Goal: Task Accomplishment & Management: Manage account settings

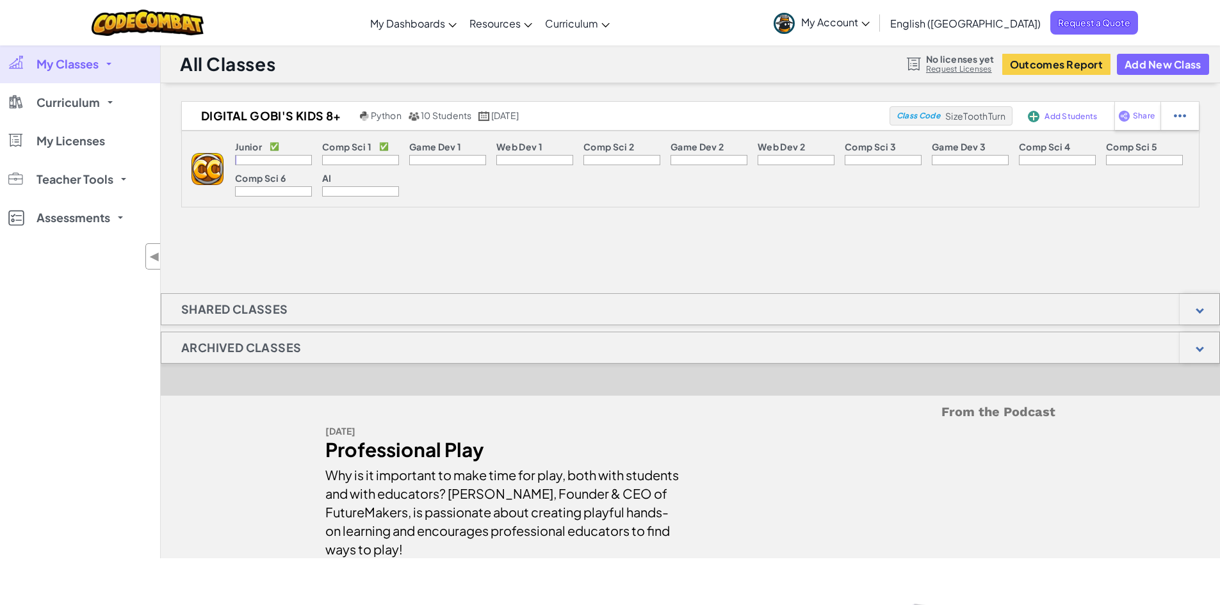
click at [253, 161] on div at bounding box center [273, 160] width 77 height 10
click at [213, 311] on h1 "Shared Classes" at bounding box center [234, 309] width 147 height 32
click at [214, 348] on h1 "Archived Classes" at bounding box center [240, 348] width 159 height 32
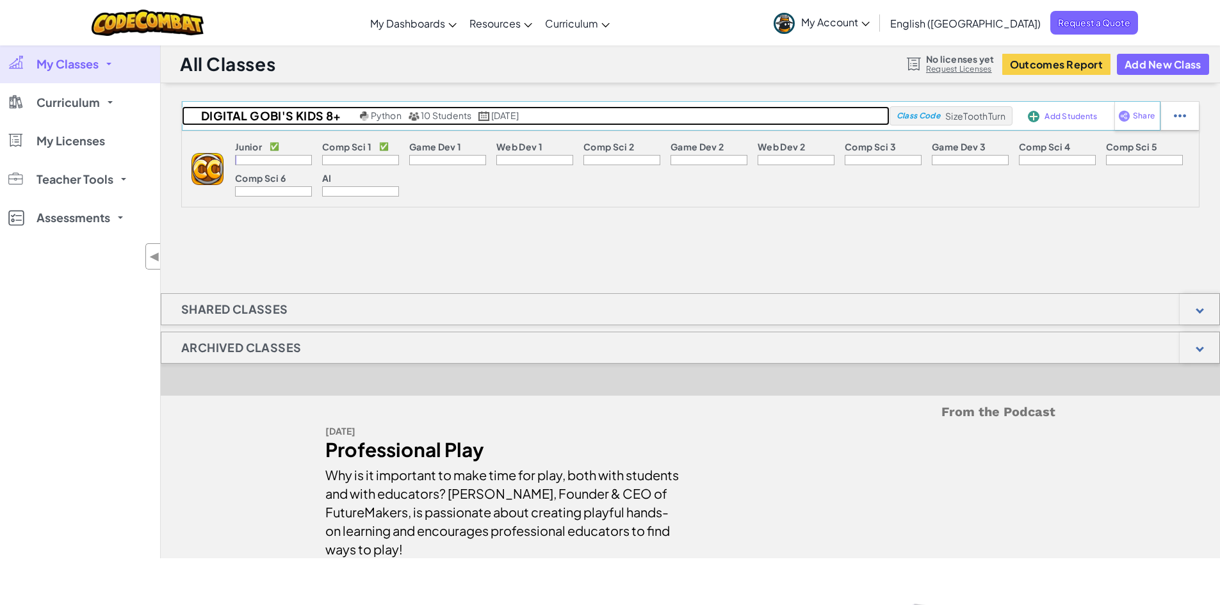
click at [452, 117] on span "10 Students" at bounding box center [446, 115] width 51 height 12
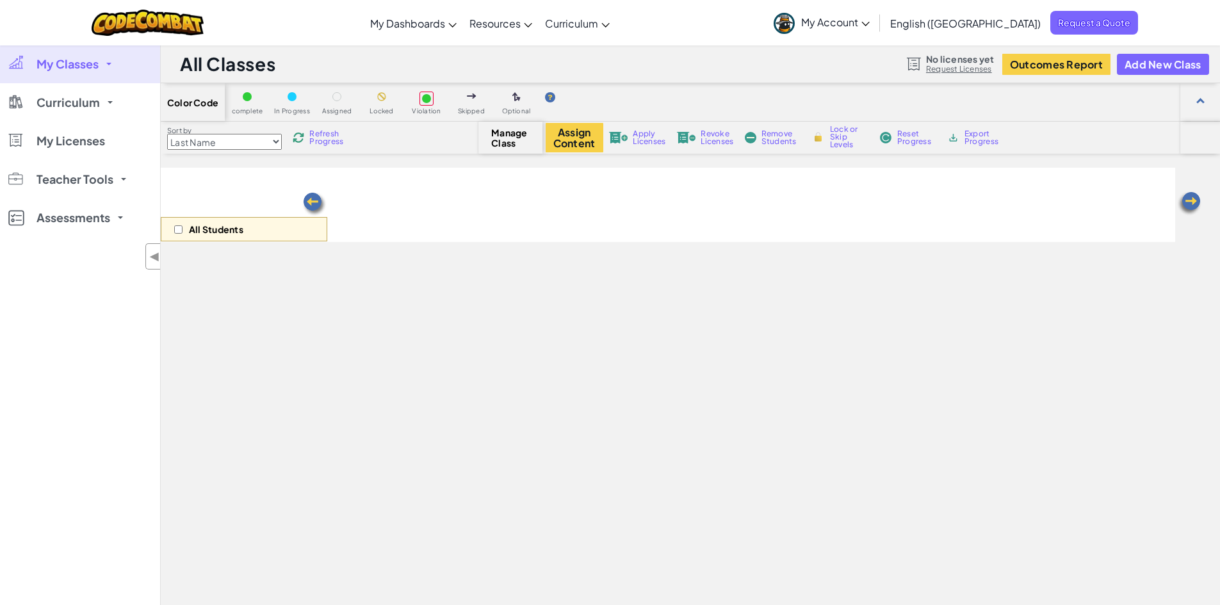
select select "560f1a9f22961295f9427742"
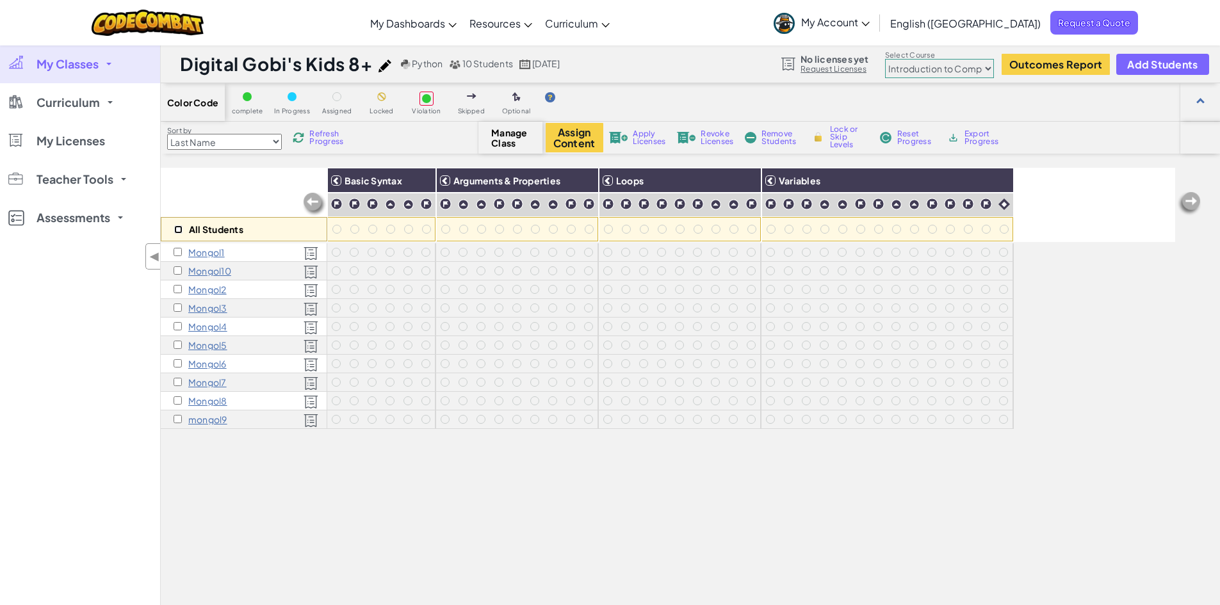
click at [179, 230] on input "checkbox" at bounding box center [178, 229] width 8 height 8
checkbox input "true"
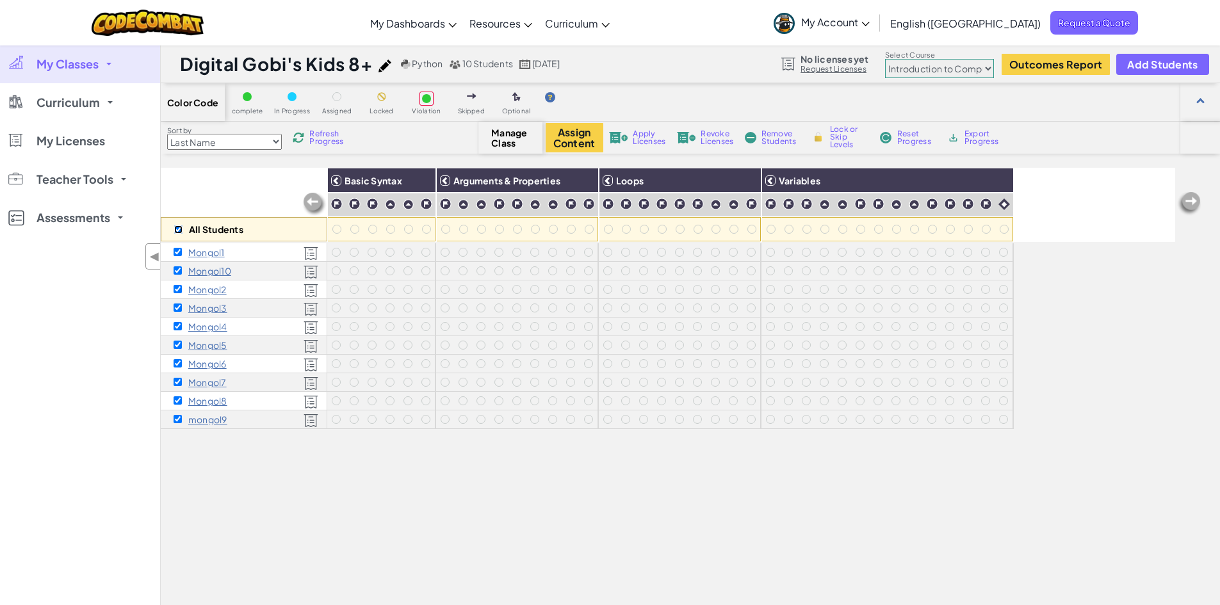
checkbox input "true"
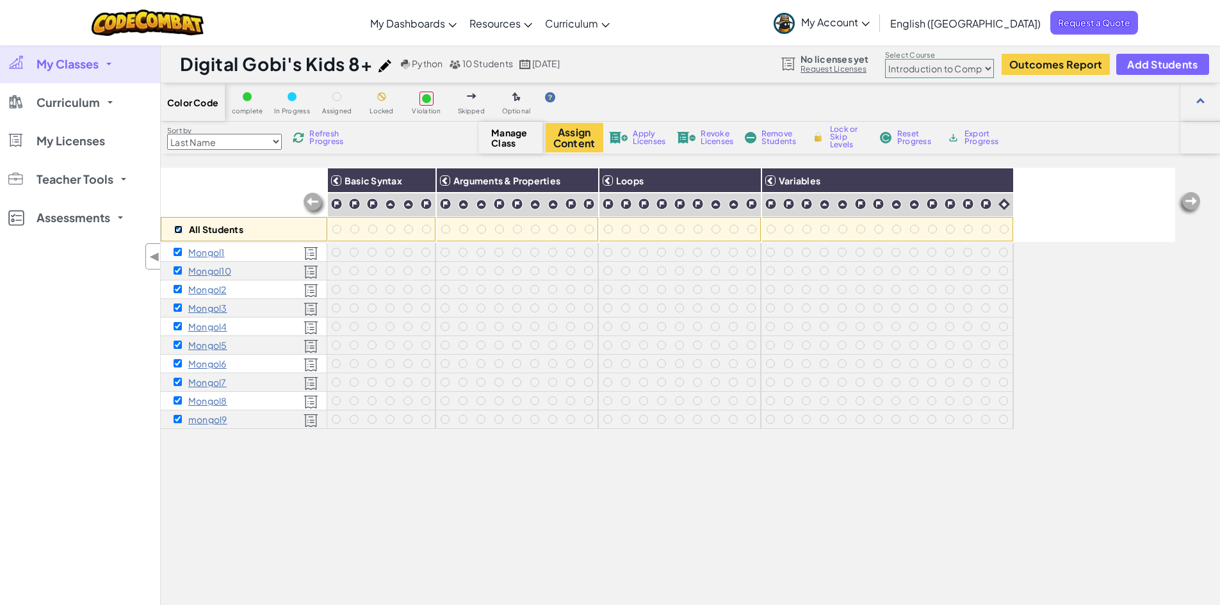
checkbox input "true"
click at [910, 140] on span "Reset Progress" at bounding box center [916, 137] width 38 height 15
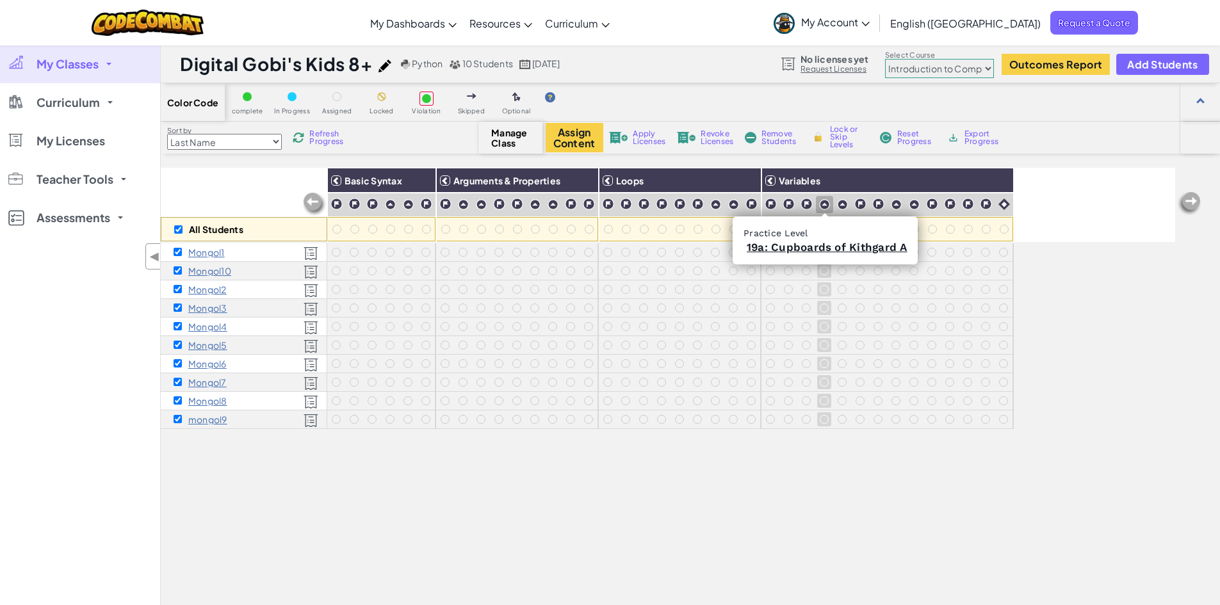
click at [828, 204] on img at bounding box center [824, 204] width 11 height 11
click at [825, 204] on img at bounding box center [824, 204] width 11 height 11
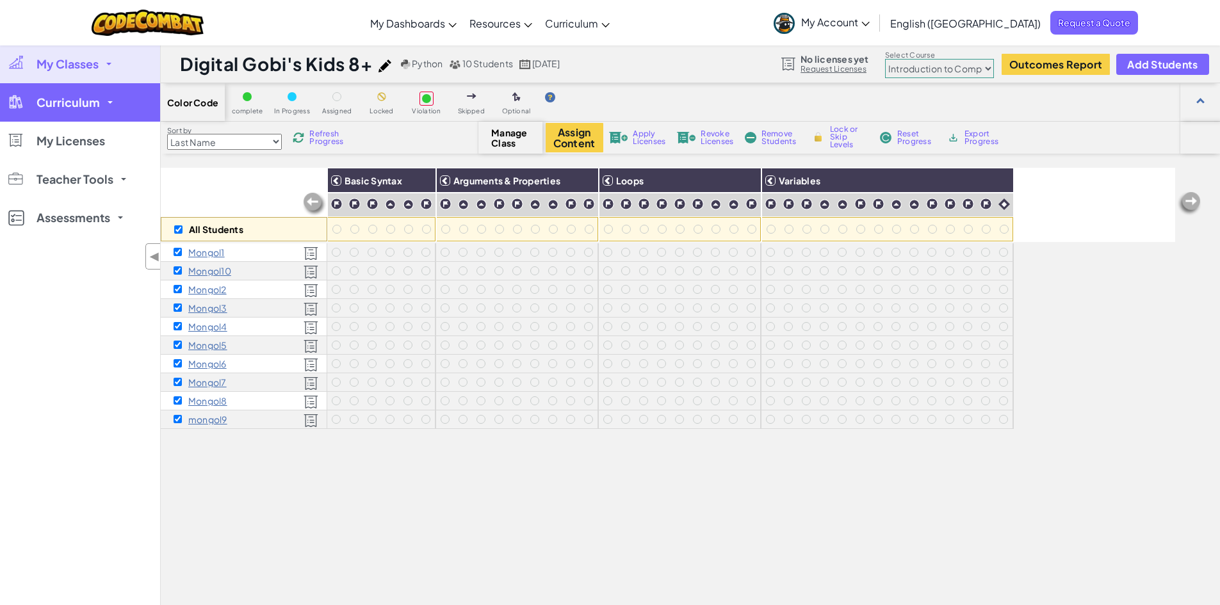
click at [124, 105] on link "Curriculum" at bounding box center [80, 102] width 160 height 38
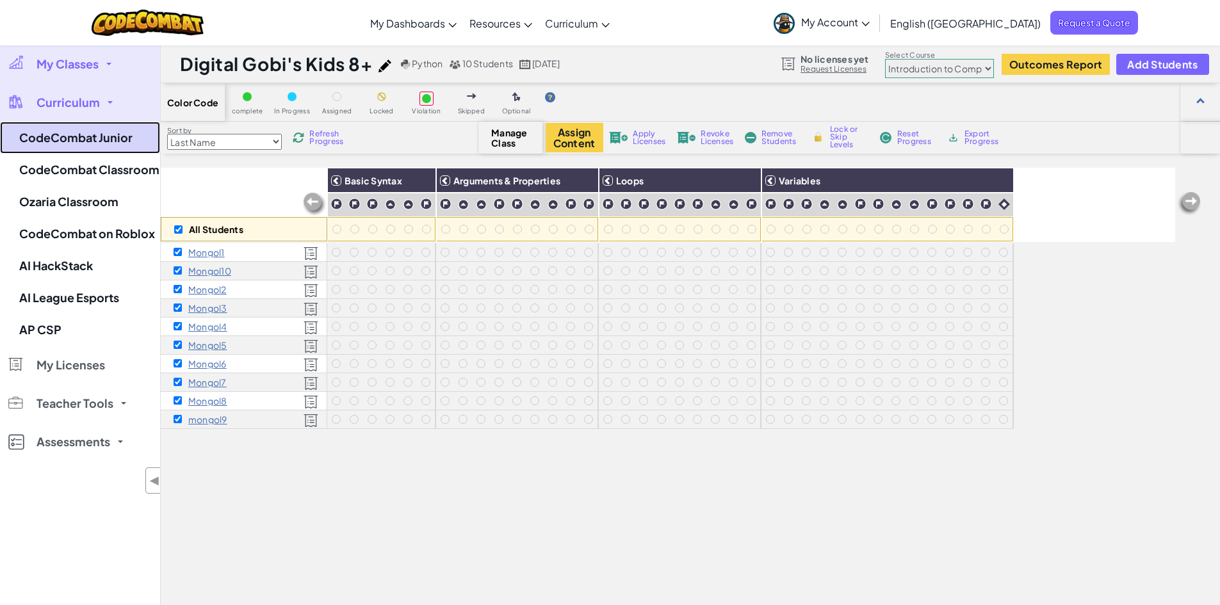
click at [121, 140] on link "CodeCombat Junior" at bounding box center [80, 138] width 160 height 32
checkbox input "false"
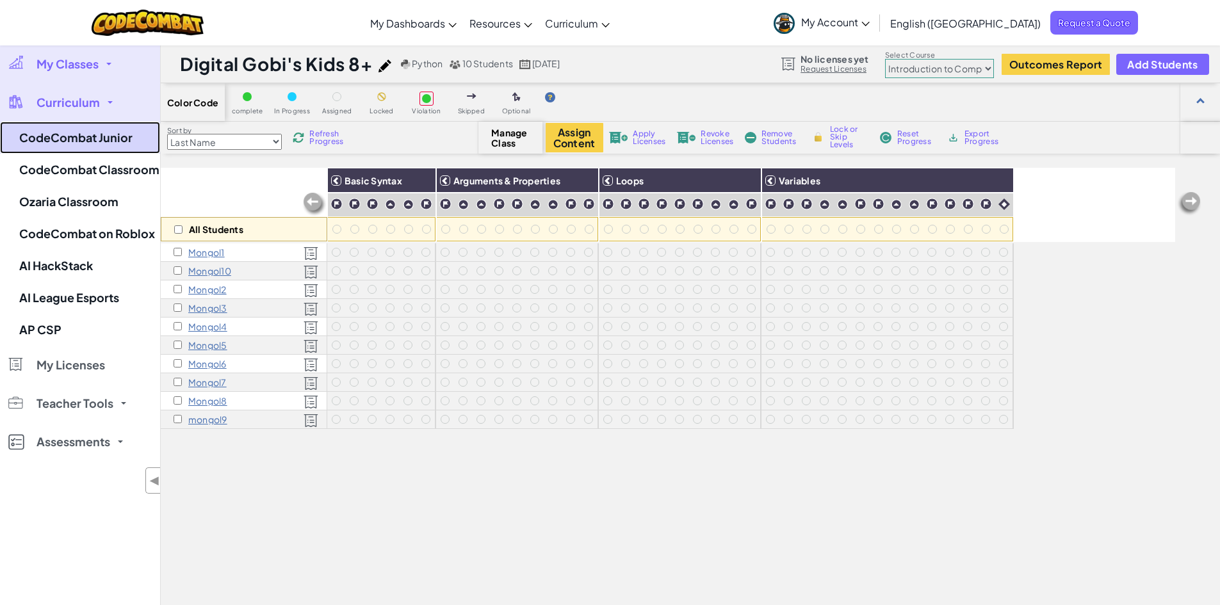
checkbox input "false"
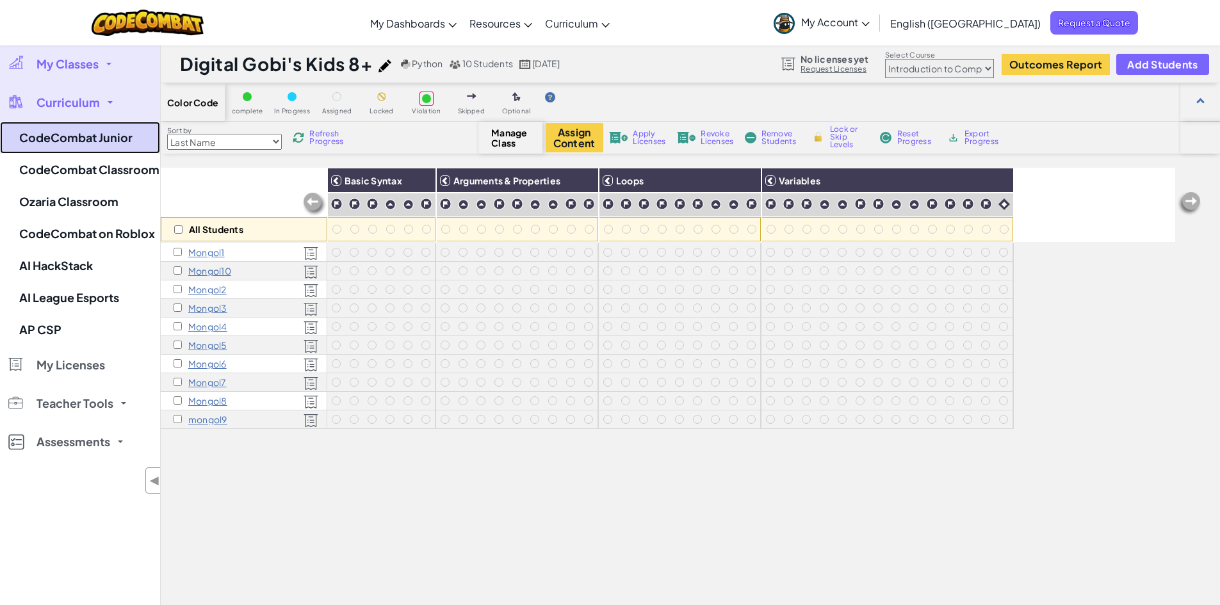
checkbox input "false"
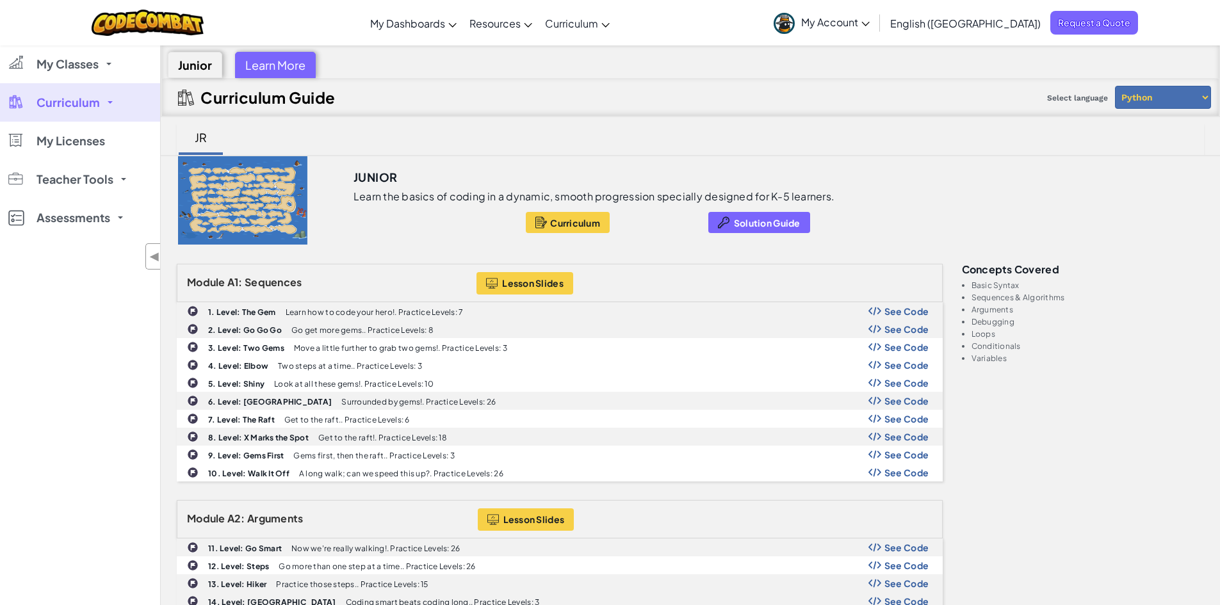
click at [102, 97] on link "Curriculum" at bounding box center [80, 102] width 160 height 38
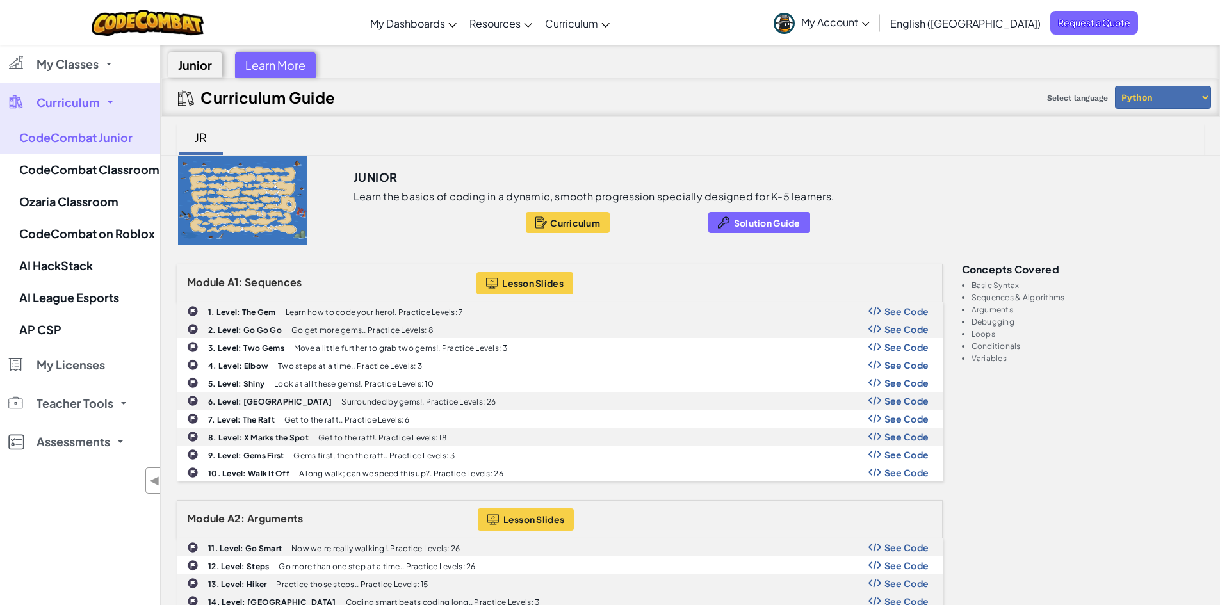
click at [102, 97] on link "Curriculum" at bounding box center [80, 102] width 160 height 38
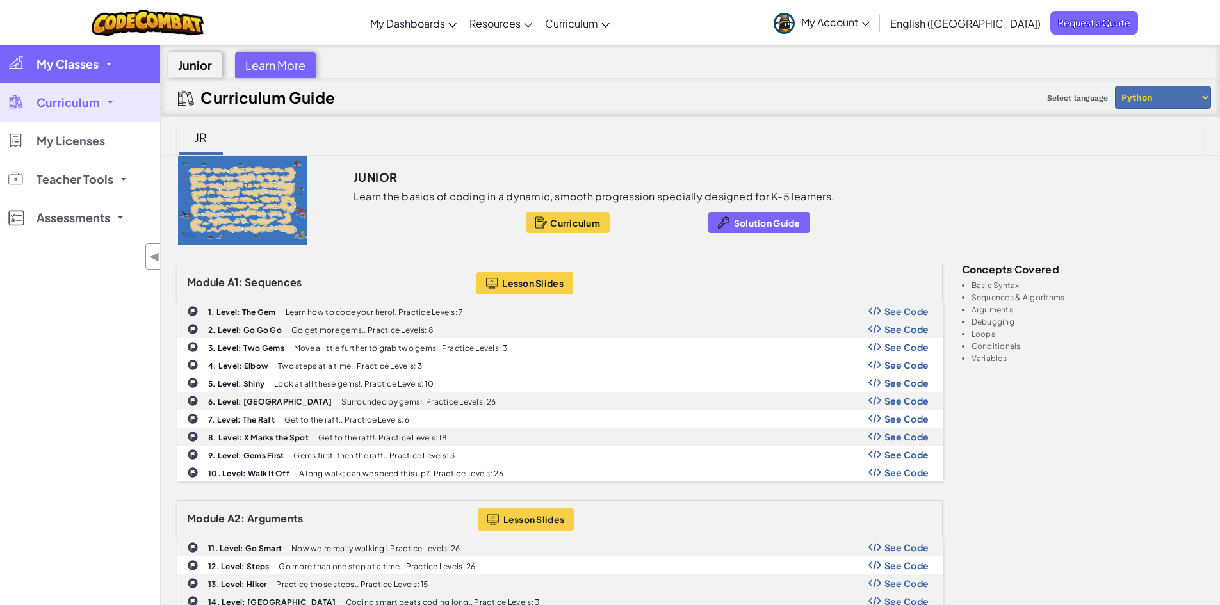
click at [98, 69] on span "My Classes" at bounding box center [67, 64] width 62 height 12
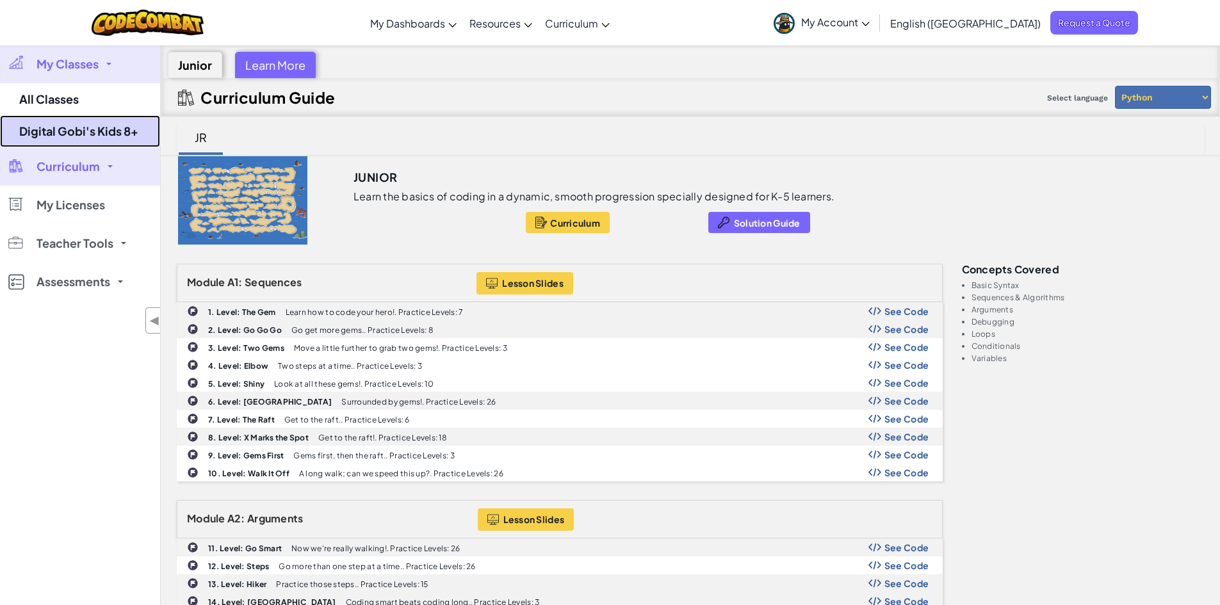
click at [72, 127] on link "Digital Gobi's Kids 8+" at bounding box center [80, 131] width 160 height 32
select select "560f1a9f22961295f9427742"
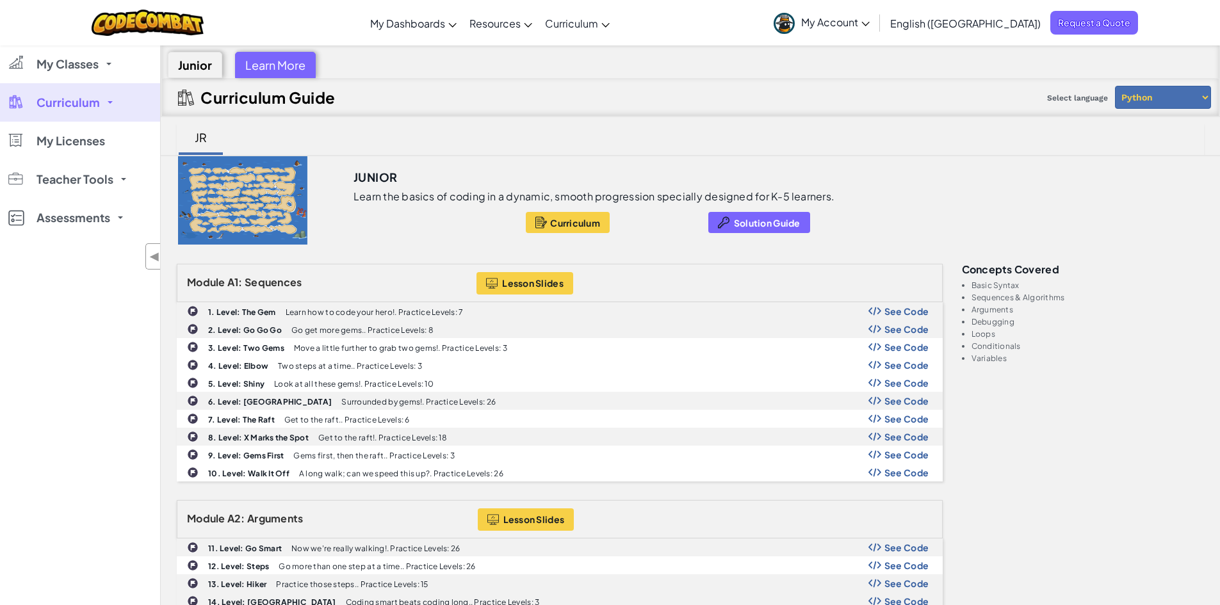
click at [93, 111] on link "Curriculum" at bounding box center [80, 102] width 160 height 38
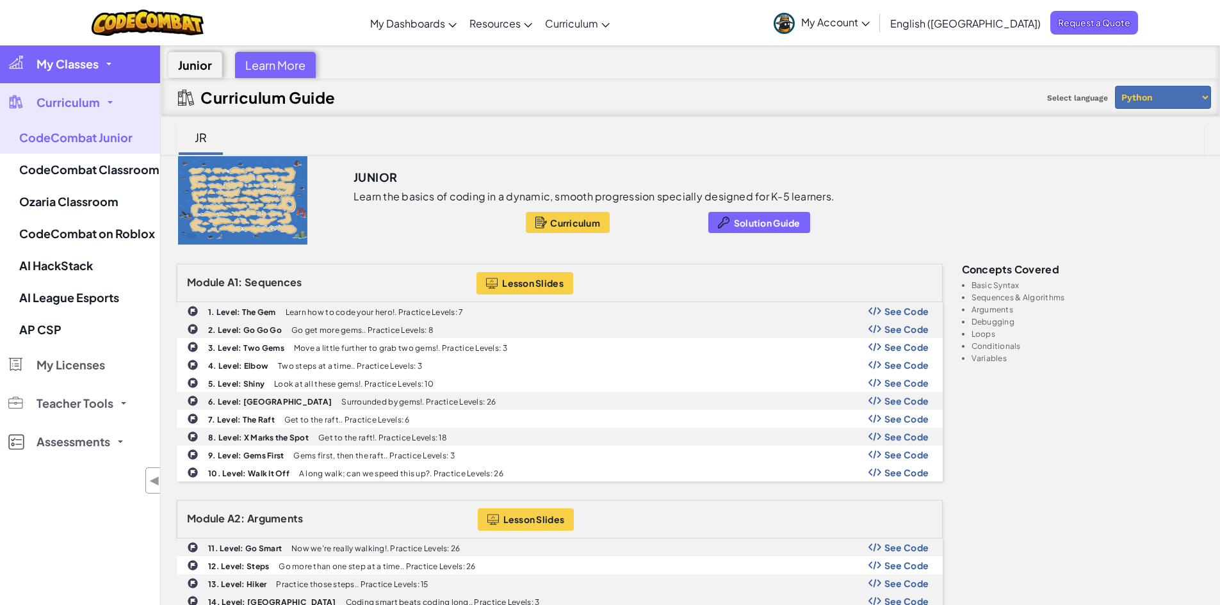
click at [99, 69] on link "My Classes" at bounding box center [80, 64] width 160 height 38
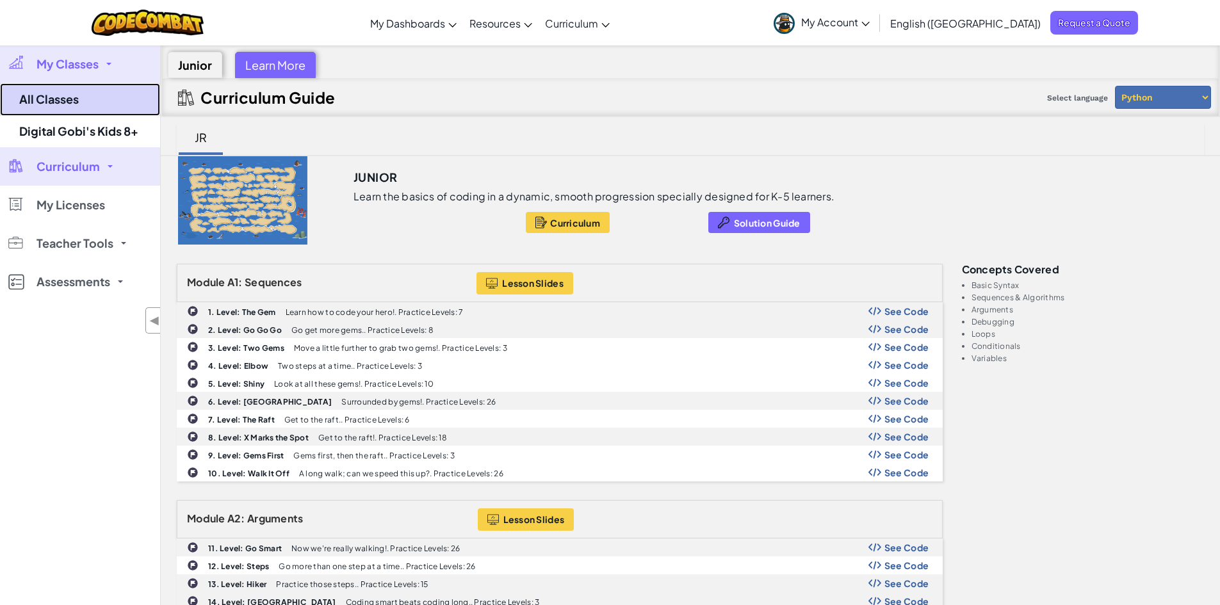
click at [52, 97] on link "All Classes" at bounding box center [80, 99] width 160 height 33
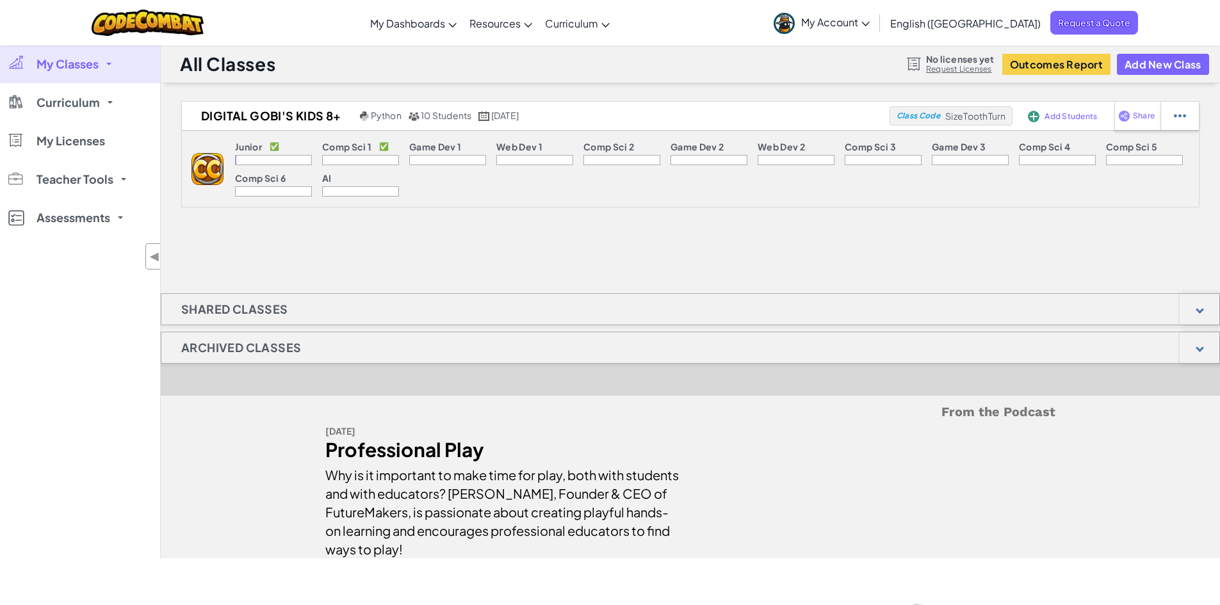
click at [275, 307] on h1 "Shared Classes" at bounding box center [234, 309] width 147 height 32
click at [255, 339] on h1 "Archived Classes" at bounding box center [240, 348] width 159 height 32
click at [227, 299] on h1 "Shared Classes" at bounding box center [234, 309] width 147 height 32
click at [232, 335] on h1 "Archived Classes" at bounding box center [240, 348] width 159 height 32
click at [201, 158] on img at bounding box center [207, 169] width 32 height 32
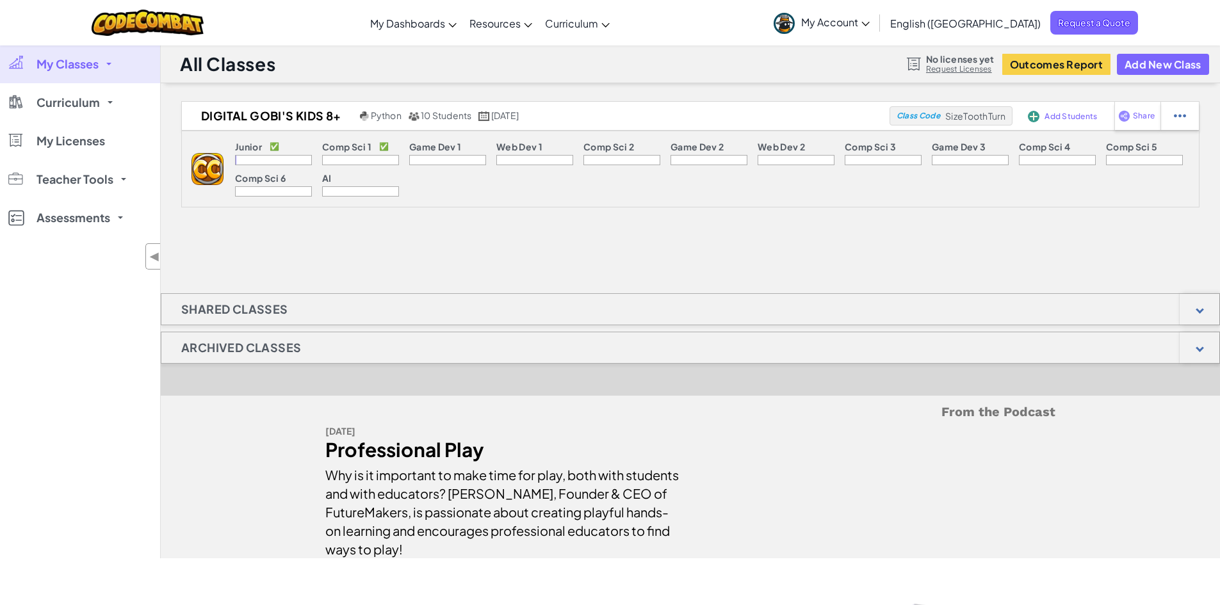
click at [268, 156] on div at bounding box center [273, 160] width 77 height 10
click at [127, 111] on link "Curriculum" at bounding box center [80, 102] width 160 height 38
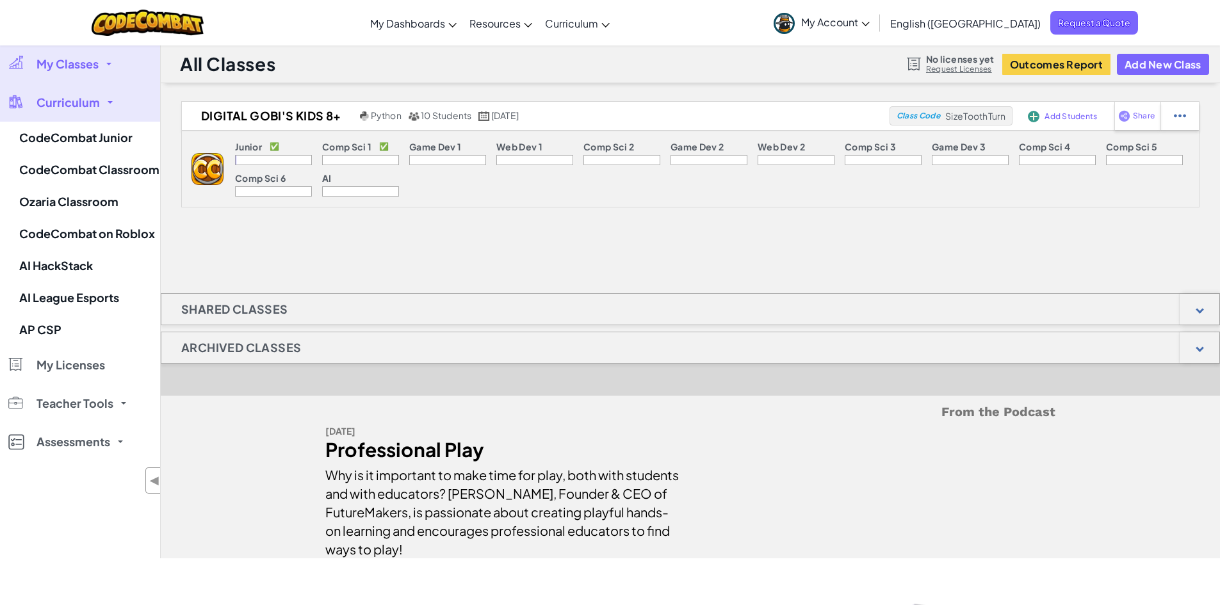
click at [118, 66] on link "My Classes" at bounding box center [80, 64] width 160 height 38
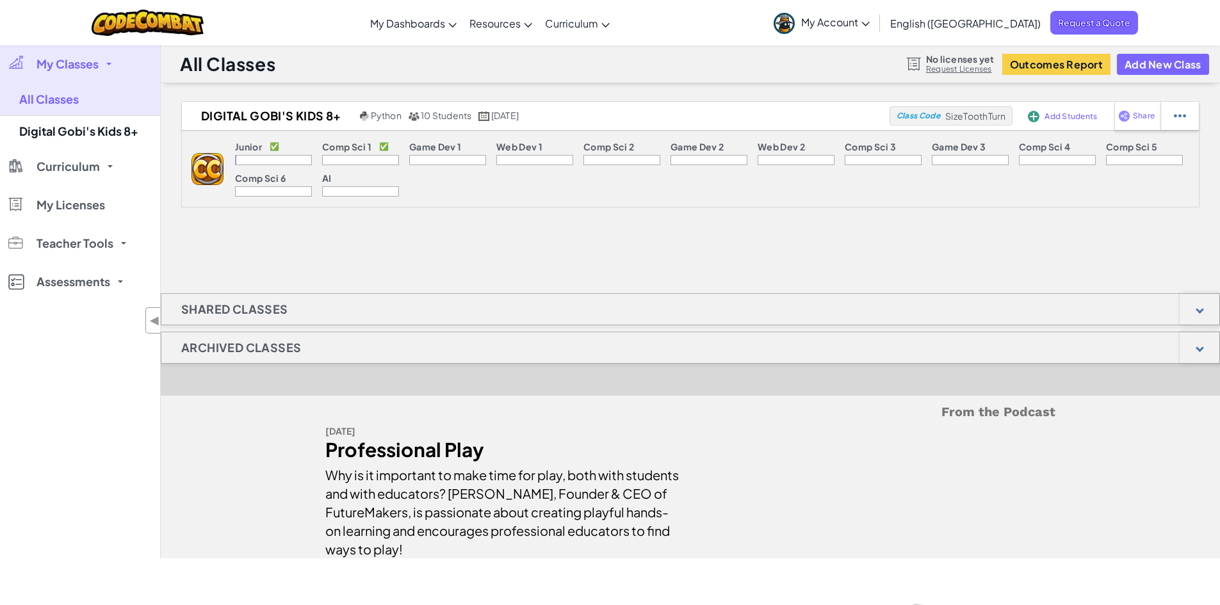
click at [112, 65] on link "My Classes" at bounding box center [80, 64] width 160 height 38
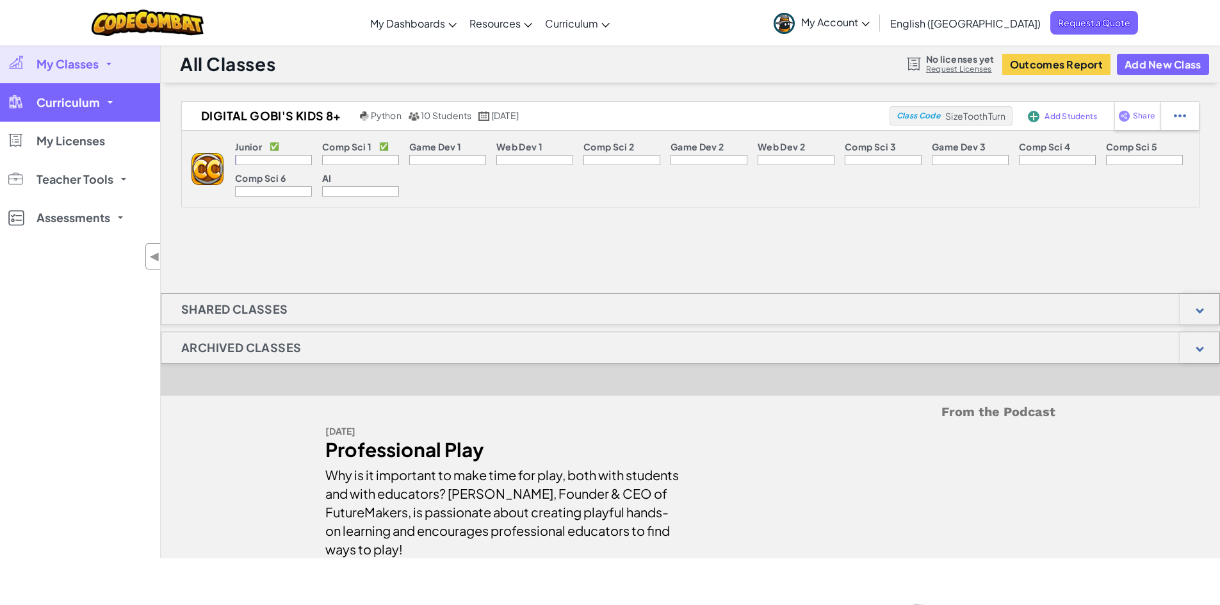
click at [111, 105] on link "Curriculum" at bounding box center [80, 102] width 160 height 38
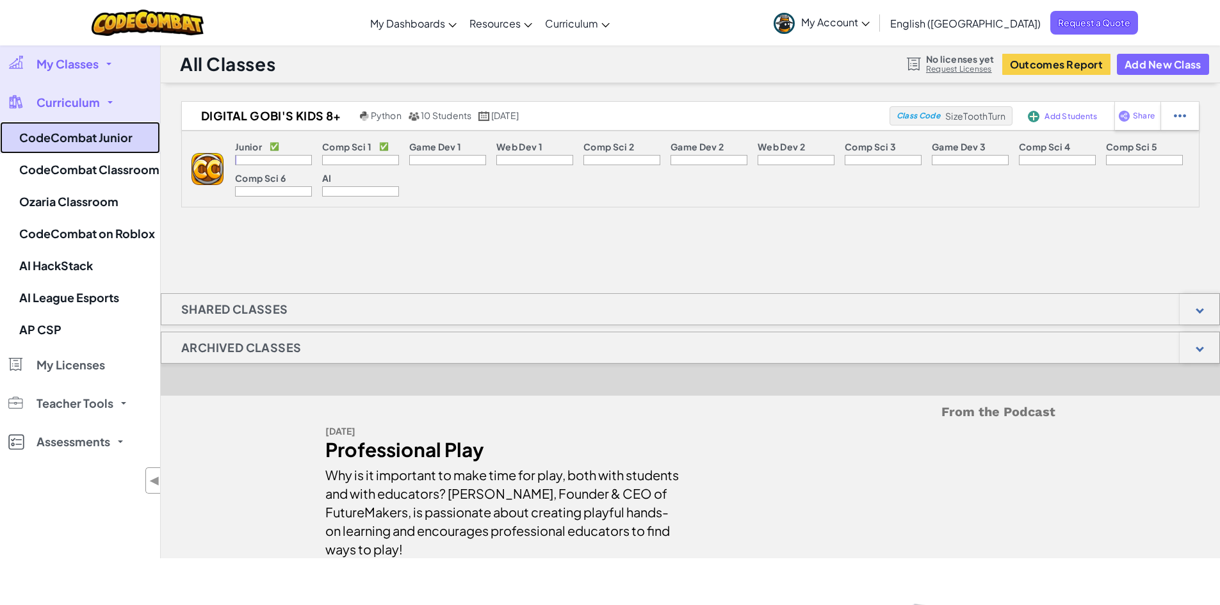
click at [113, 138] on link "CodeCombat Junior" at bounding box center [80, 138] width 160 height 32
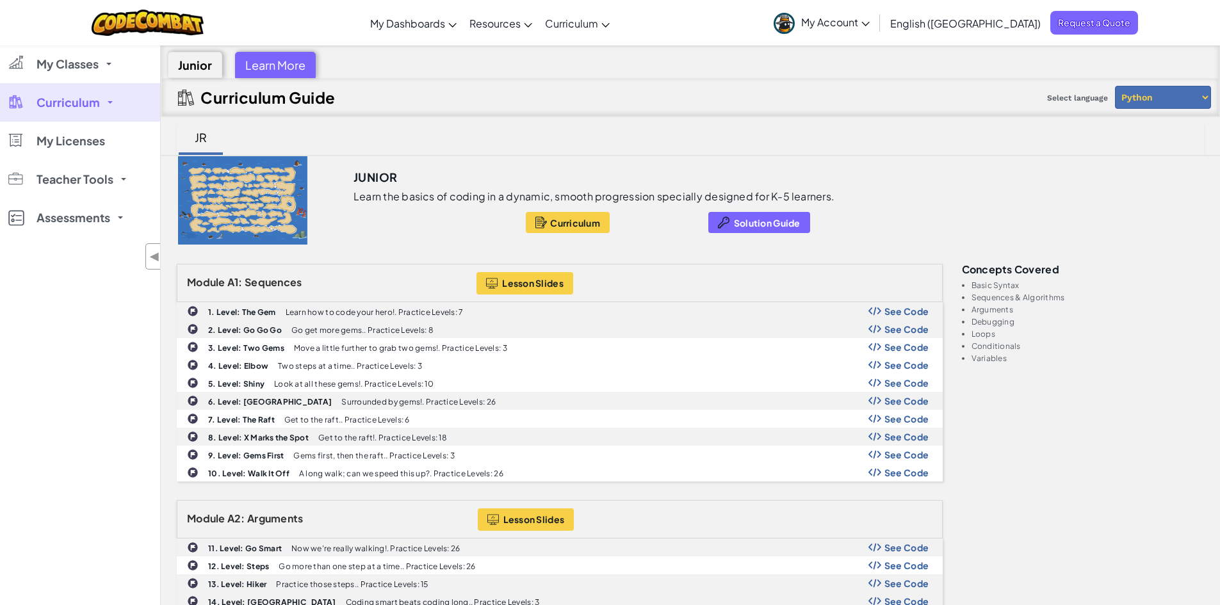
click at [195, 65] on div "Junior" at bounding box center [195, 65] width 54 height 26
click at [86, 61] on span "My Classes" at bounding box center [67, 64] width 62 height 12
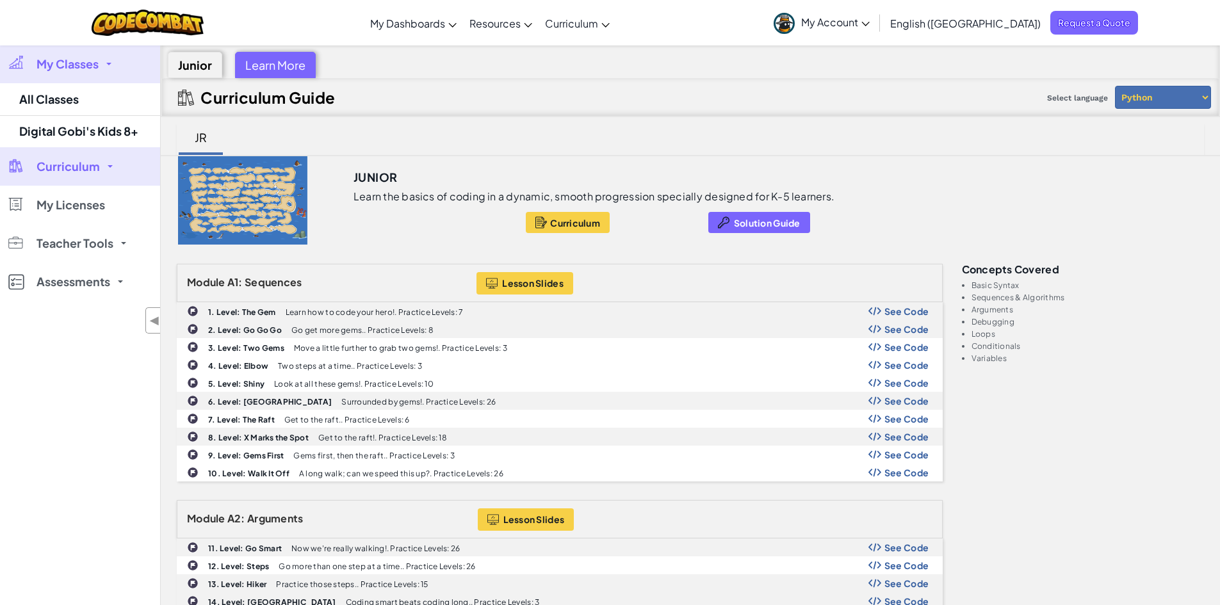
click at [390, 69] on div "Junior Learn More" at bounding box center [690, 61] width 1058 height 33
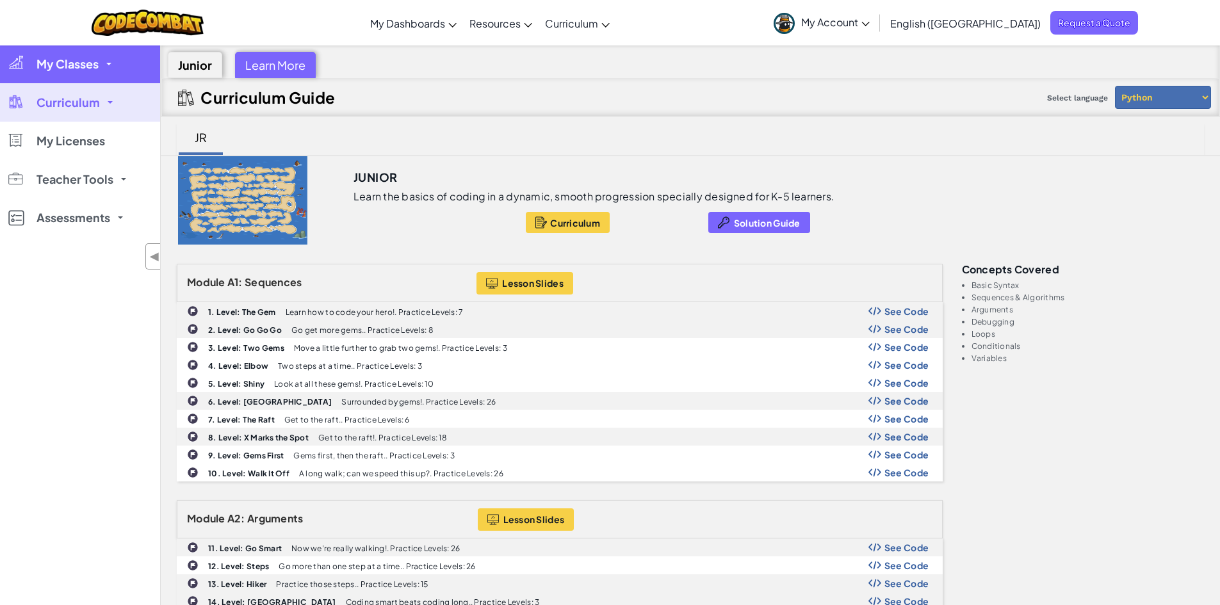
click at [102, 65] on link "My Classes" at bounding box center [80, 64] width 160 height 38
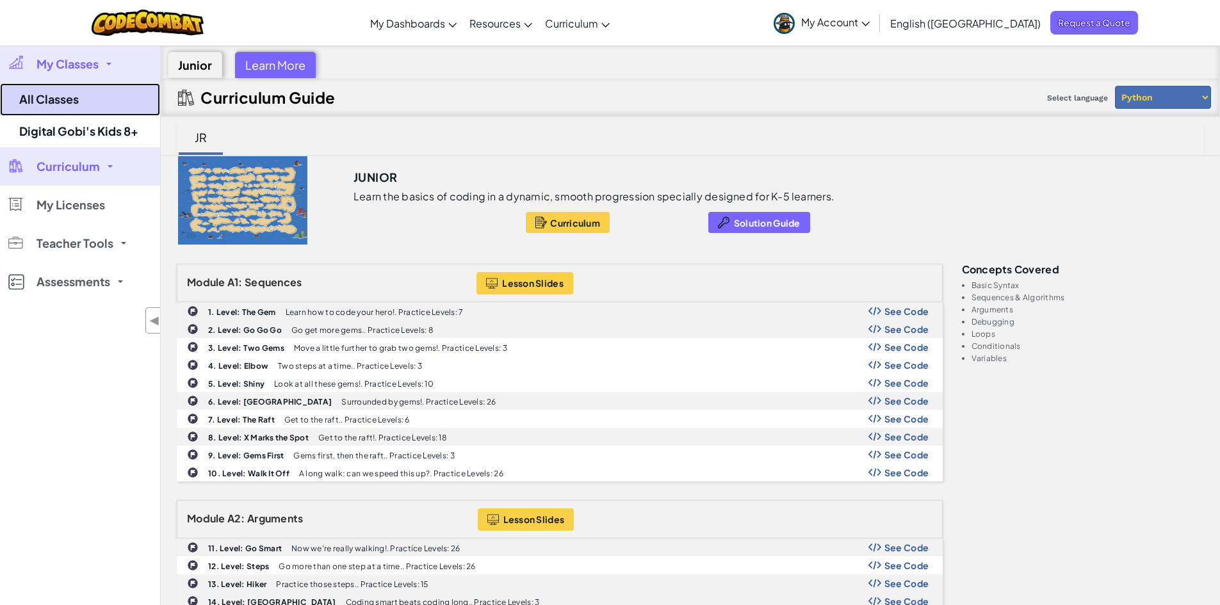
click at [77, 98] on link "All Classes" at bounding box center [80, 99] width 160 height 33
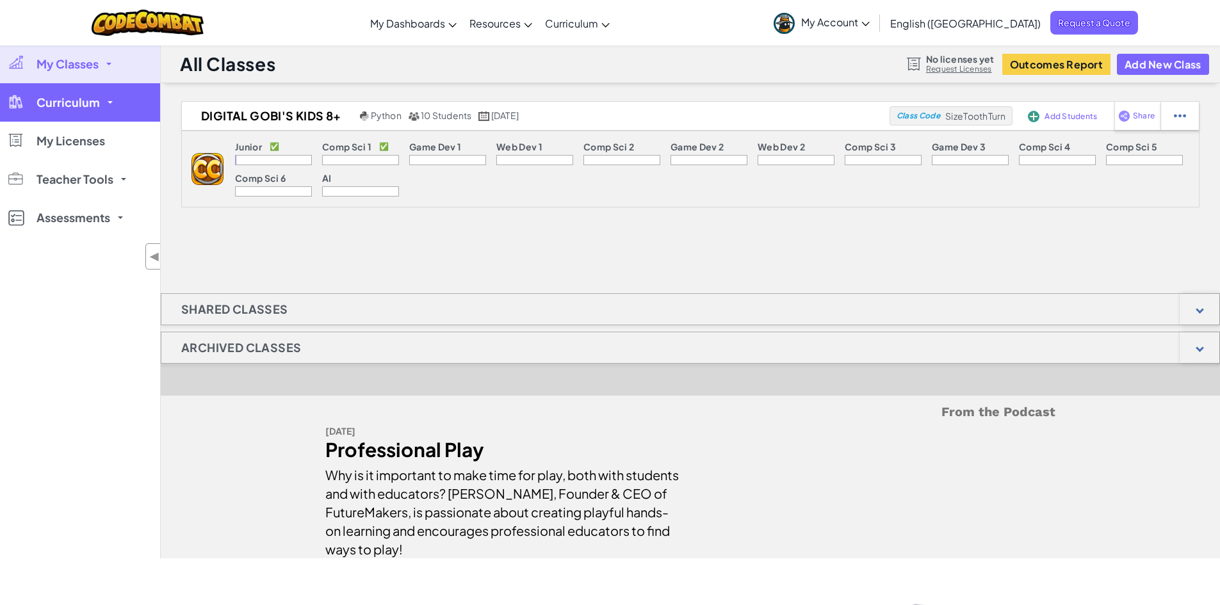
click at [108, 96] on link "Curriculum" at bounding box center [80, 102] width 160 height 38
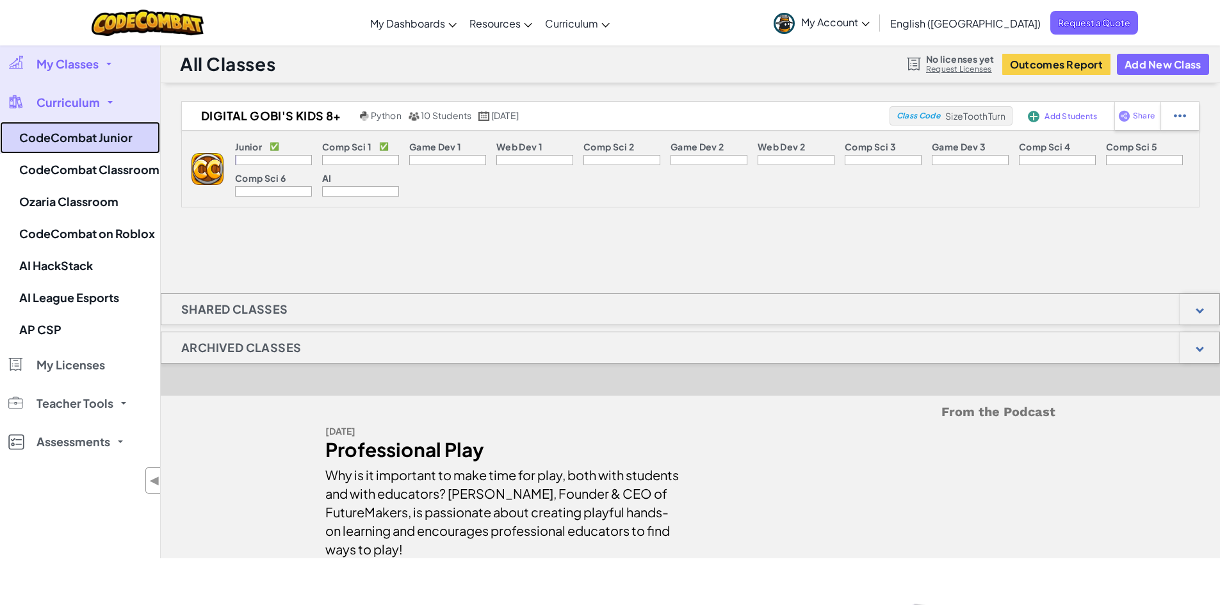
click at [101, 138] on link "CodeCombat Junior" at bounding box center [80, 138] width 160 height 32
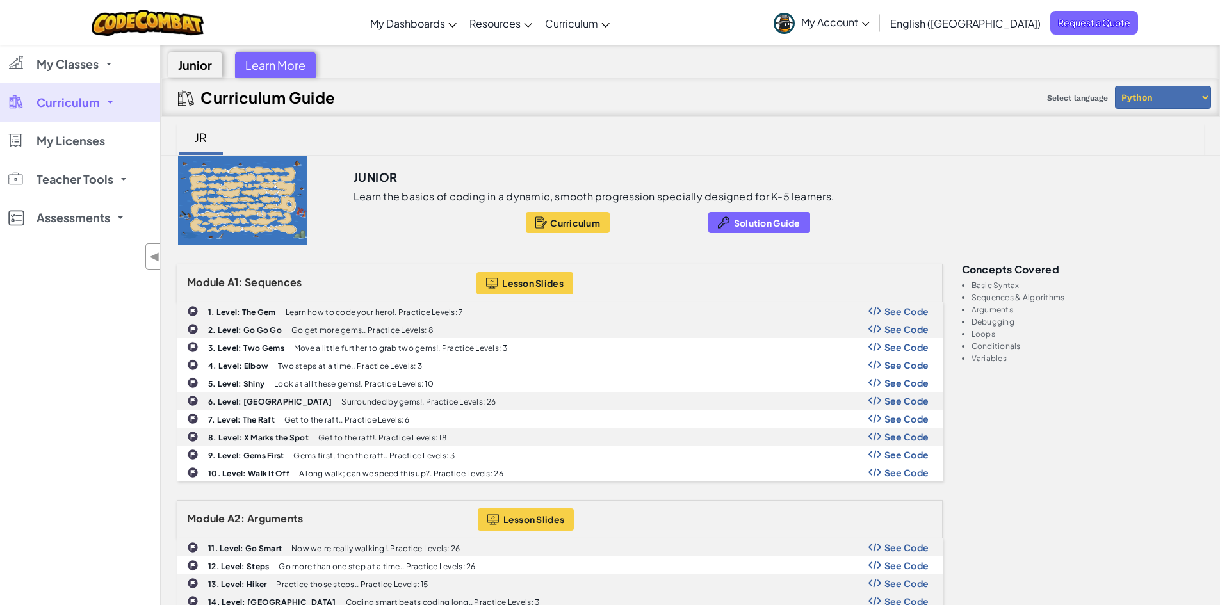
click at [275, 74] on div "Learn More" at bounding box center [275, 65] width 81 height 26
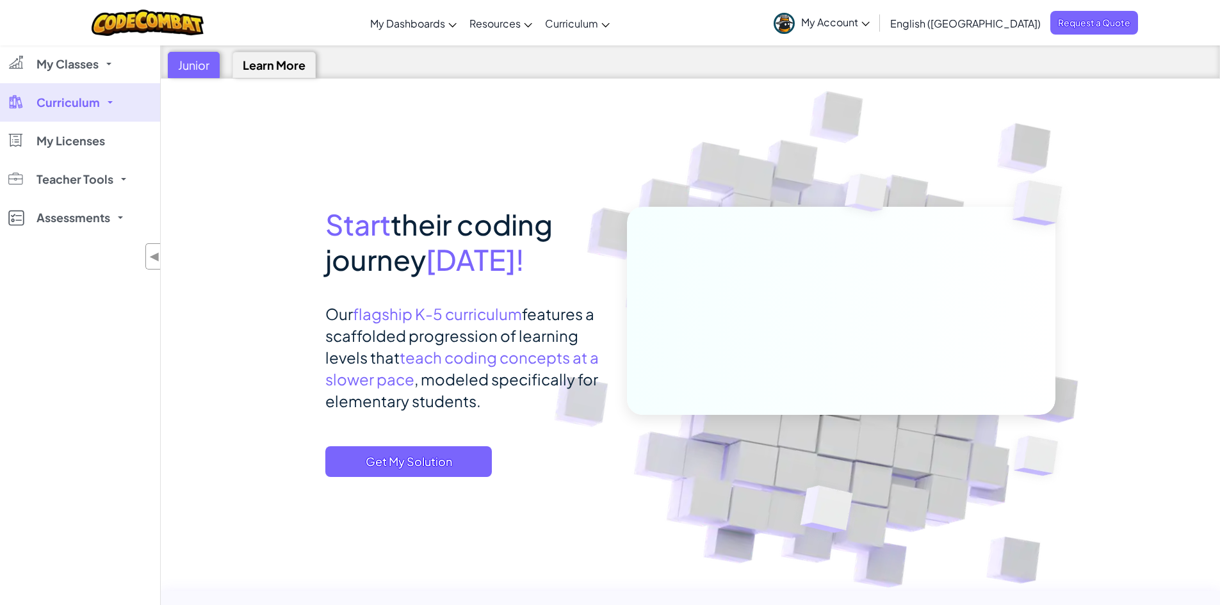
click at [199, 62] on div "Junior" at bounding box center [194, 65] width 52 height 26
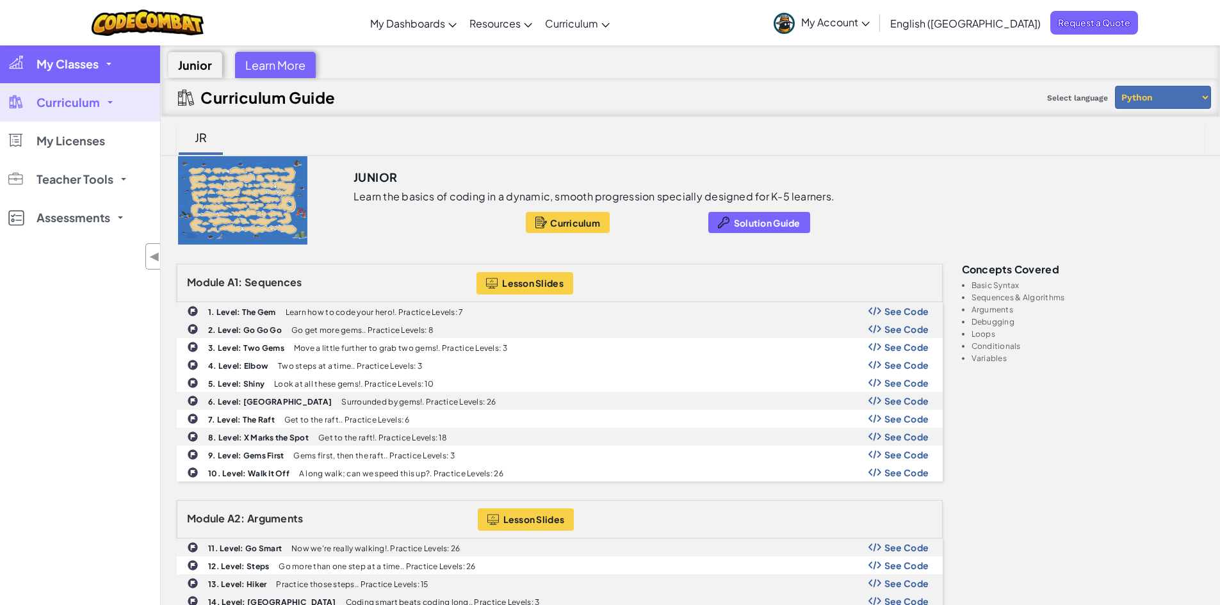
click at [108, 64] on span at bounding box center [108, 64] width 5 height 3
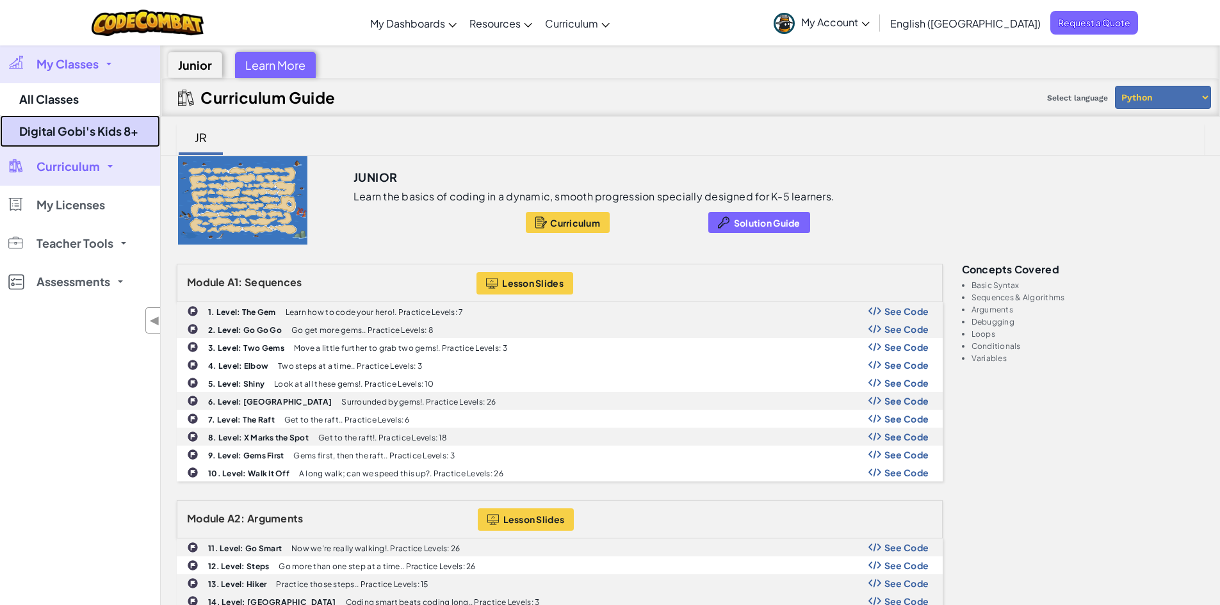
click at [127, 133] on link "Digital Gobi's Kids 8+" at bounding box center [80, 131] width 160 height 32
select select "560f1a9f22961295f9427742"
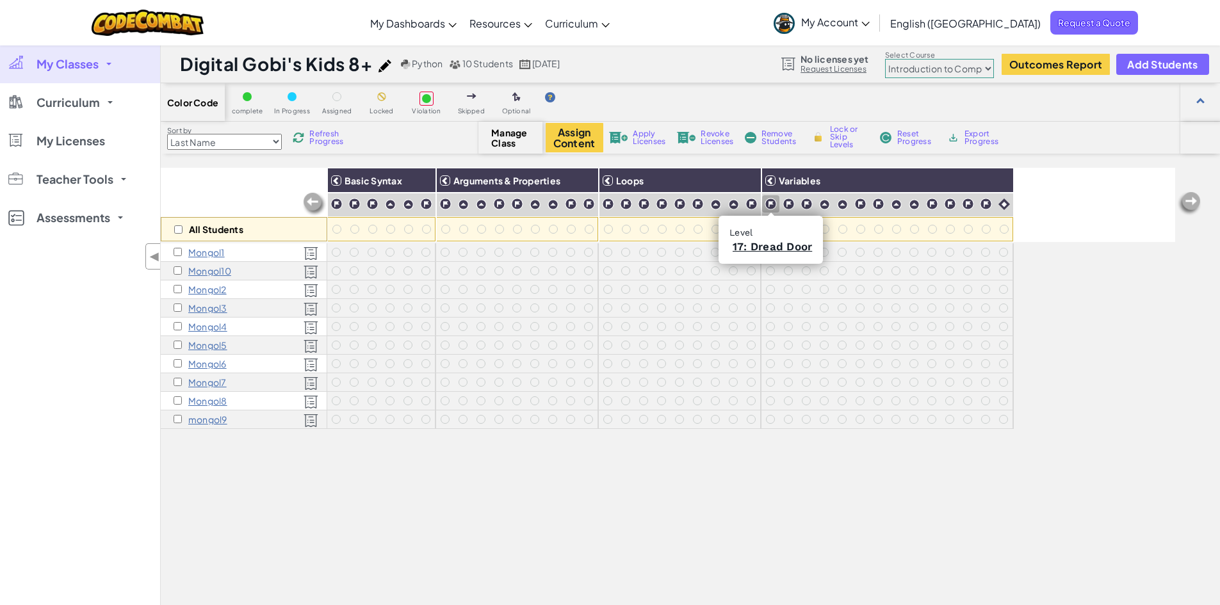
click at [770, 199] on img at bounding box center [770, 204] width 12 height 12
click at [791, 202] on img at bounding box center [788, 204] width 12 height 12
click at [174, 226] on input "checkbox" at bounding box center [178, 229] width 8 height 8
checkbox input "true"
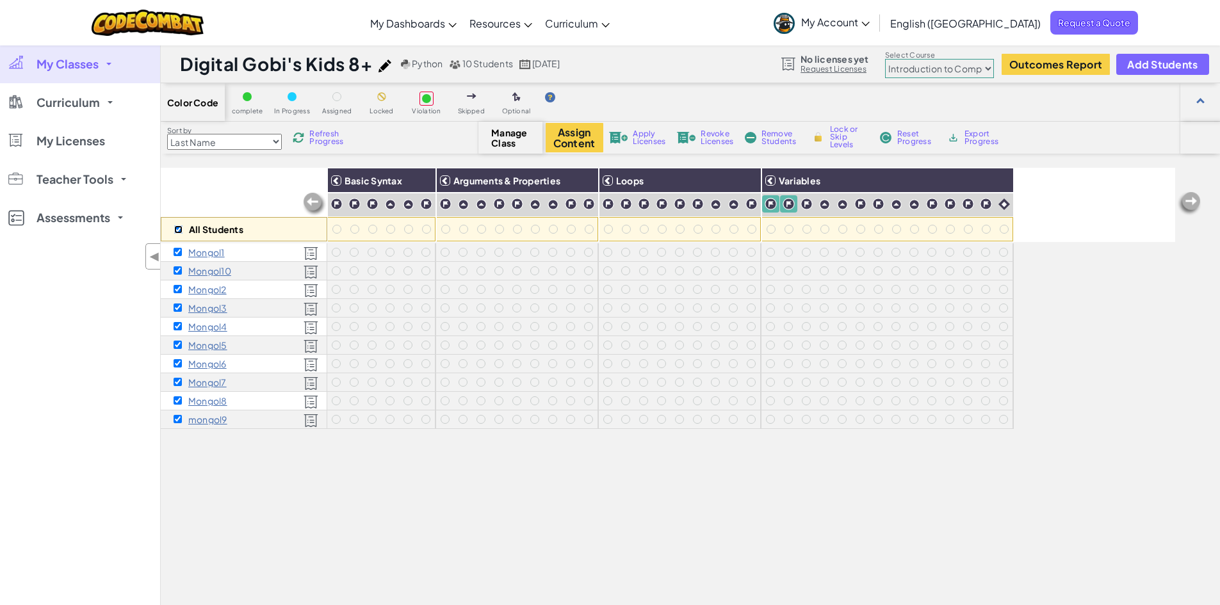
checkbox input "true"
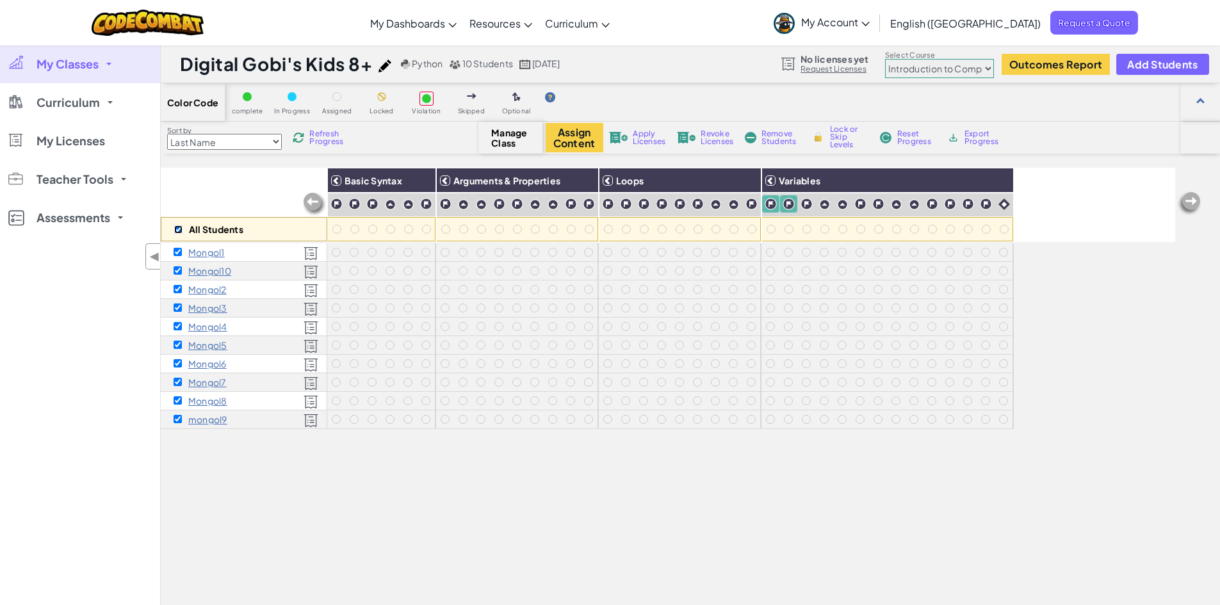
checkbox input "true"
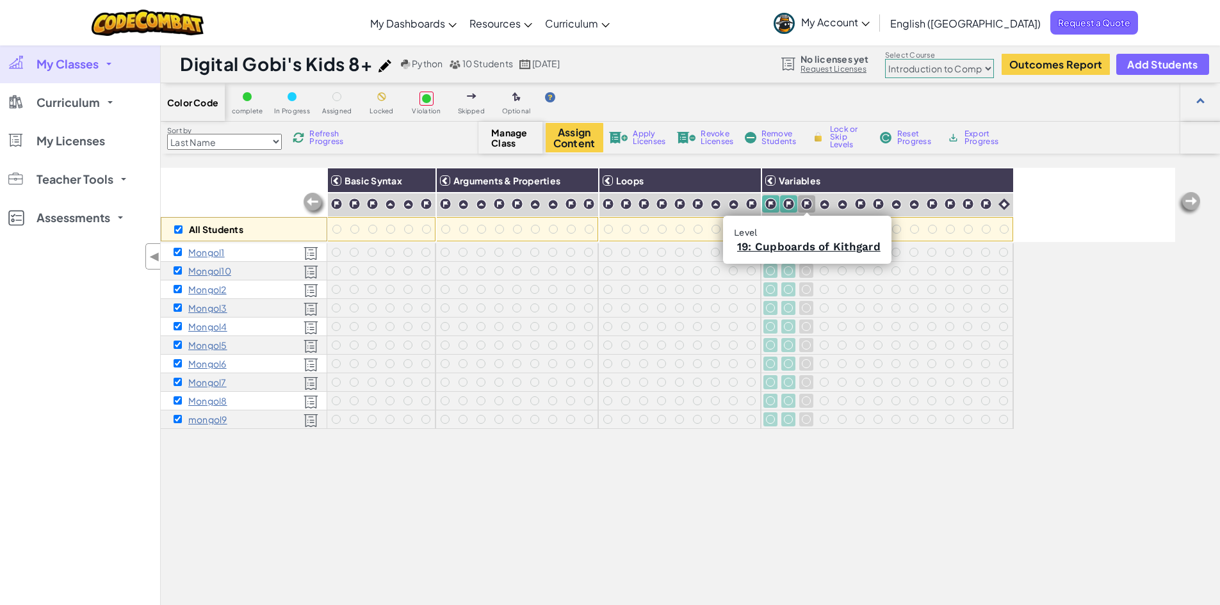
click at [812, 205] on img at bounding box center [806, 204] width 12 height 12
click at [818, 203] on div at bounding box center [824, 204] width 17 height 17
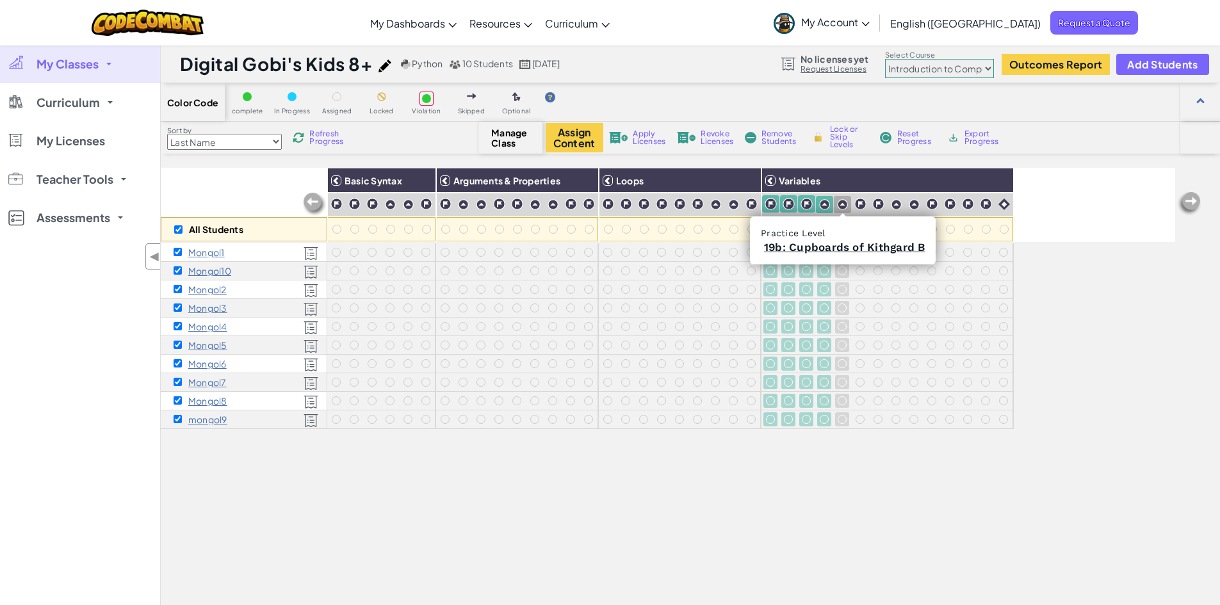
click at [843, 204] on img at bounding box center [842, 204] width 11 height 11
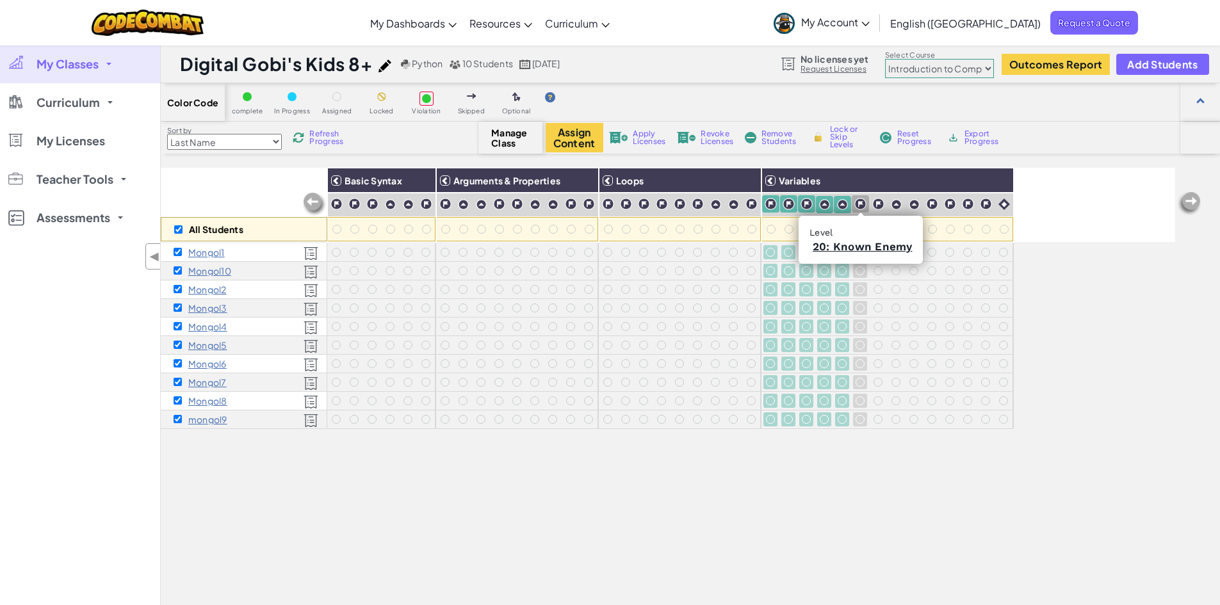
click at [859, 204] on img at bounding box center [860, 204] width 12 height 12
click at [880, 199] on img at bounding box center [878, 204] width 12 height 12
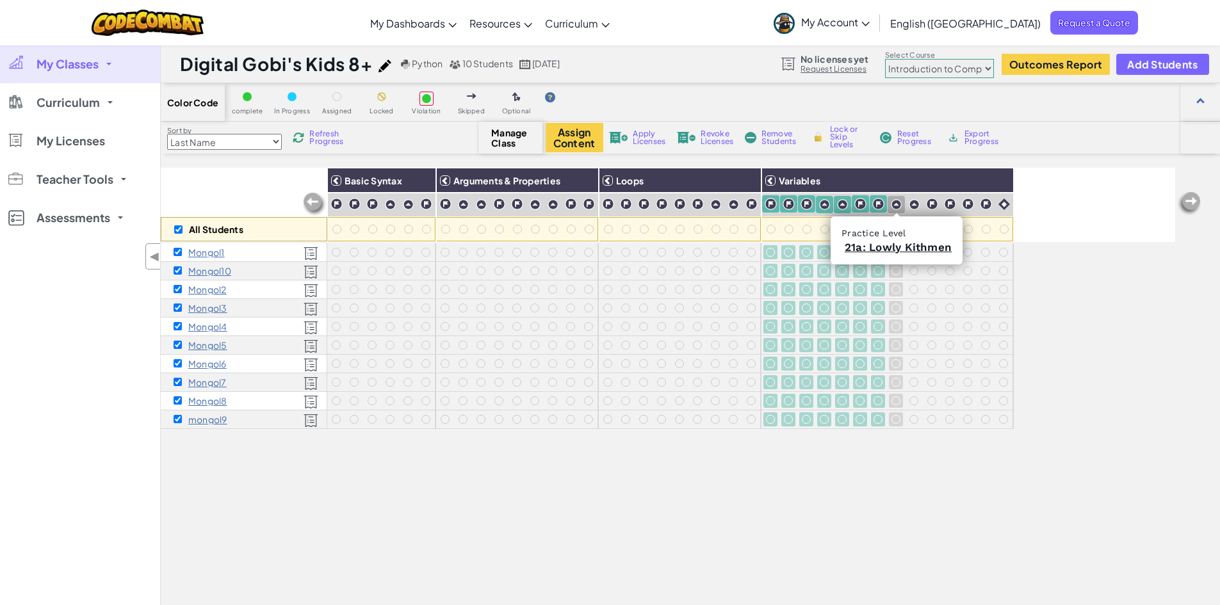
click at [901, 201] on img at bounding box center [896, 204] width 11 height 11
click at [919, 202] on div at bounding box center [914, 204] width 12 height 12
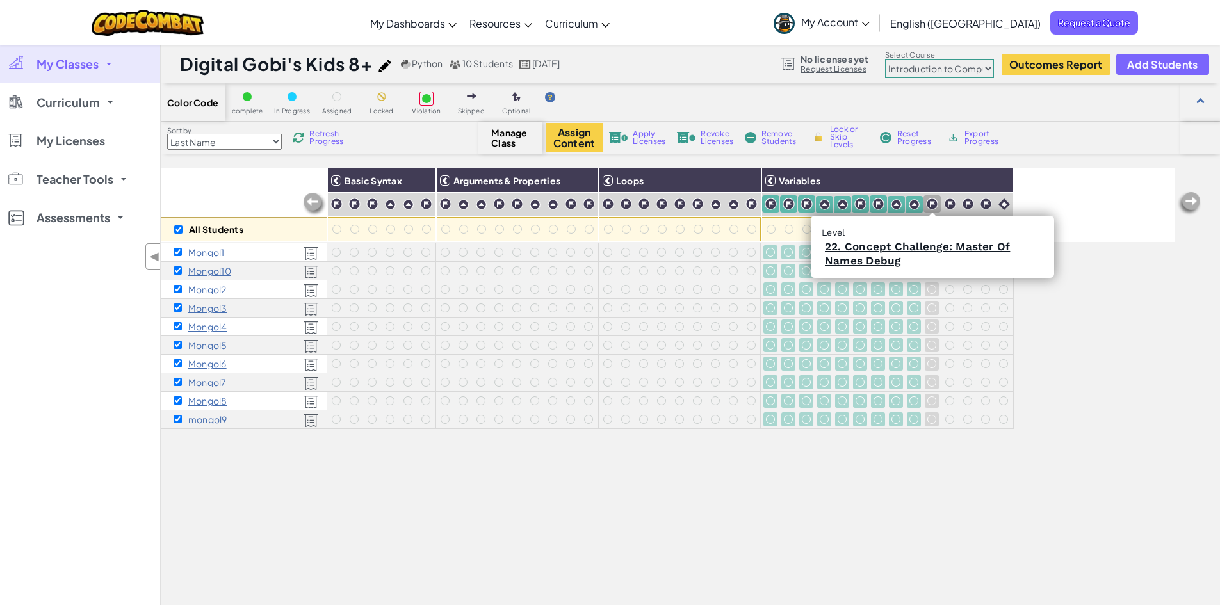
click at [930, 197] on div at bounding box center [931, 203] width 17 height 17
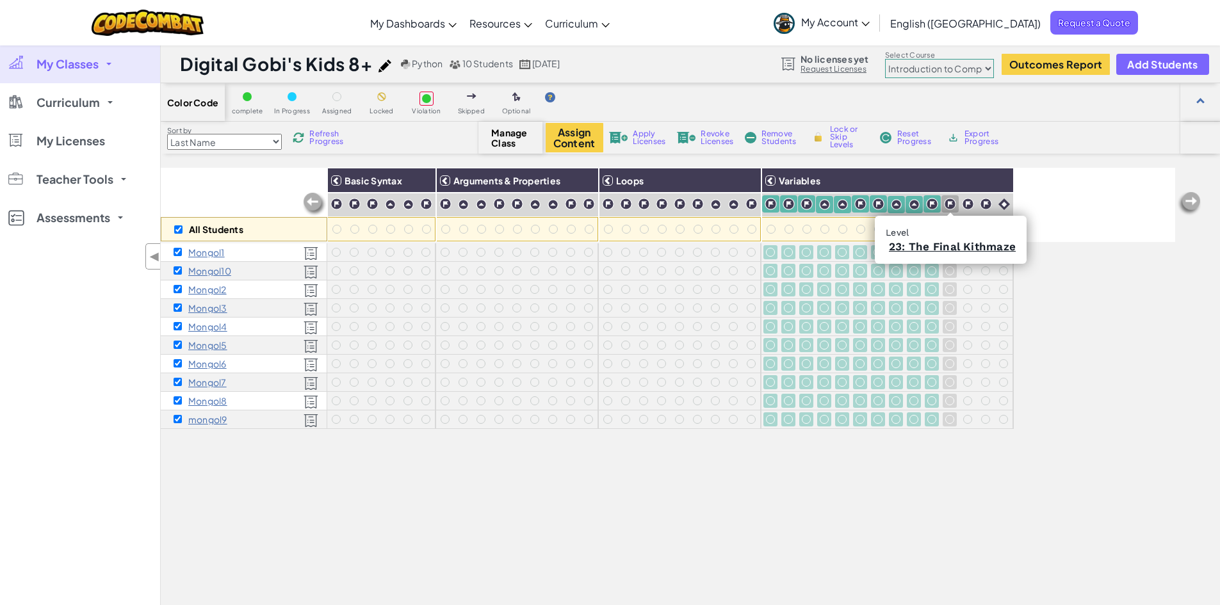
click at [951, 201] on img at bounding box center [950, 204] width 12 height 12
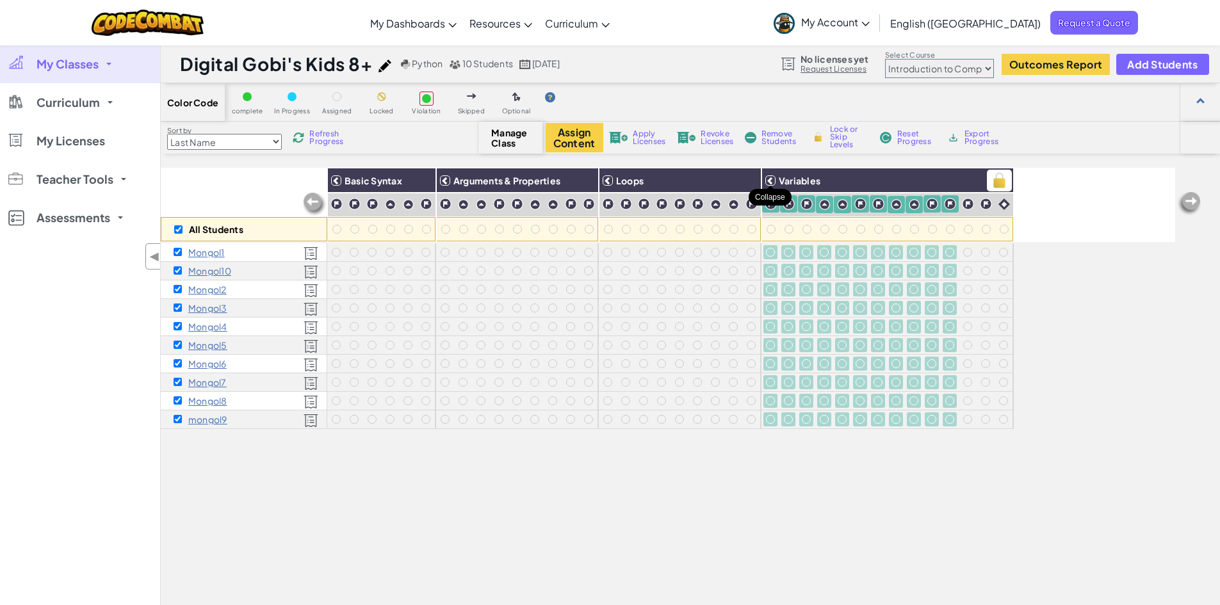
click at [771, 179] on icon at bounding box center [770, 180] width 9 height 9
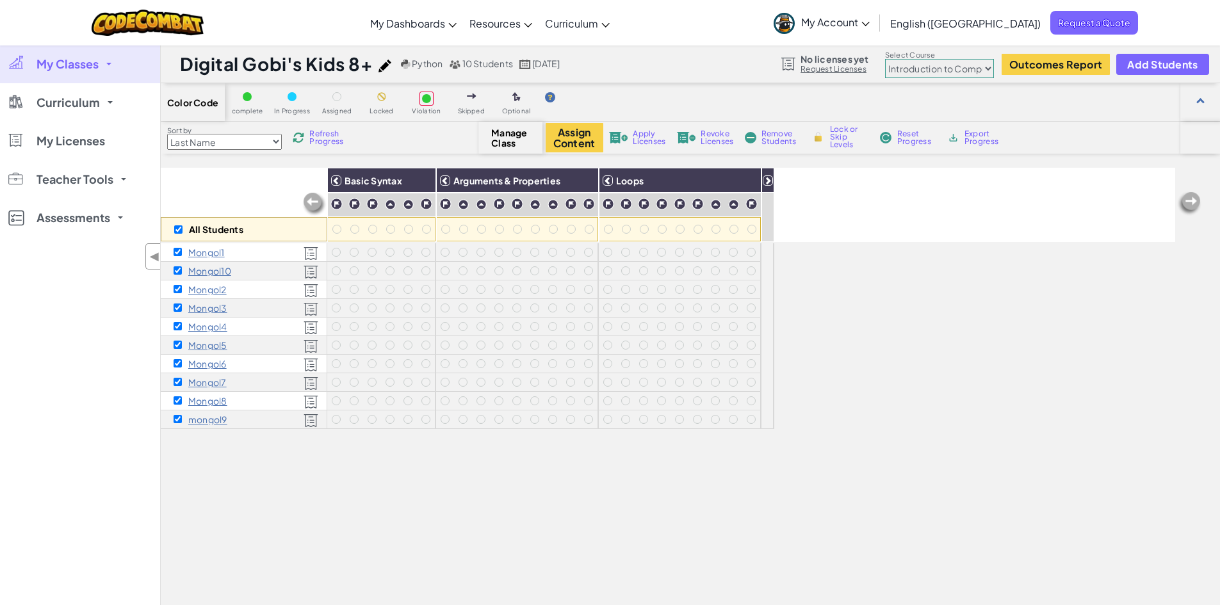
click at [771, 179] on icon at bounding box center [767, 180] width 9 height 9
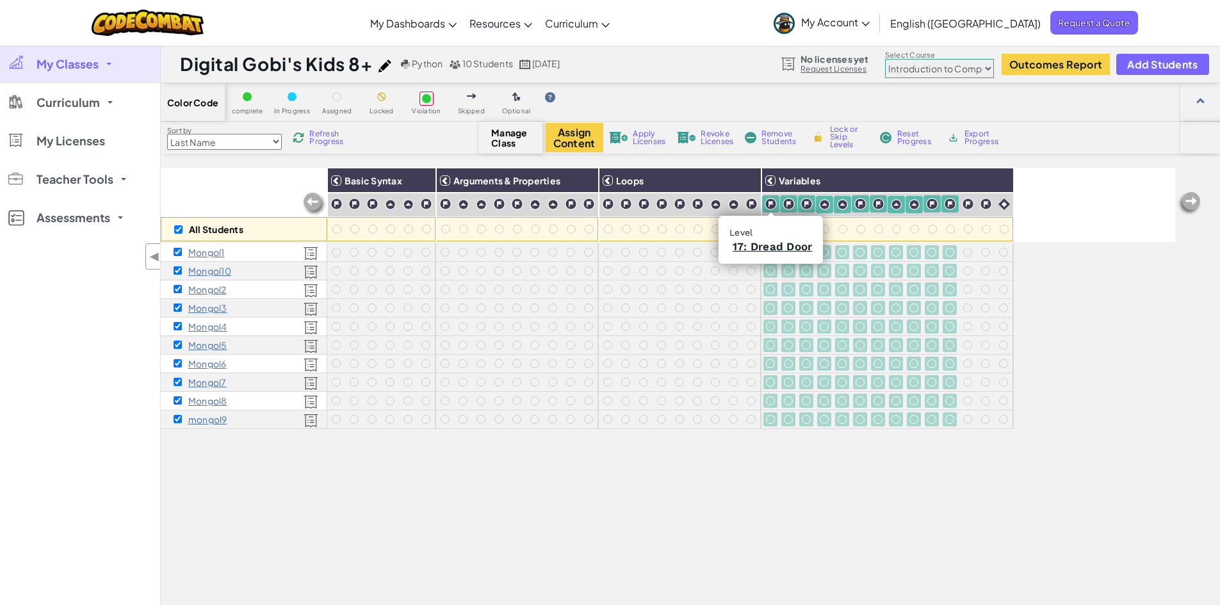
click at [773, 202] on img at bounding box center [770, 204] width 12 height 12
click at [786, 200] on img at bounding box center [788, 204] width 12 height 12
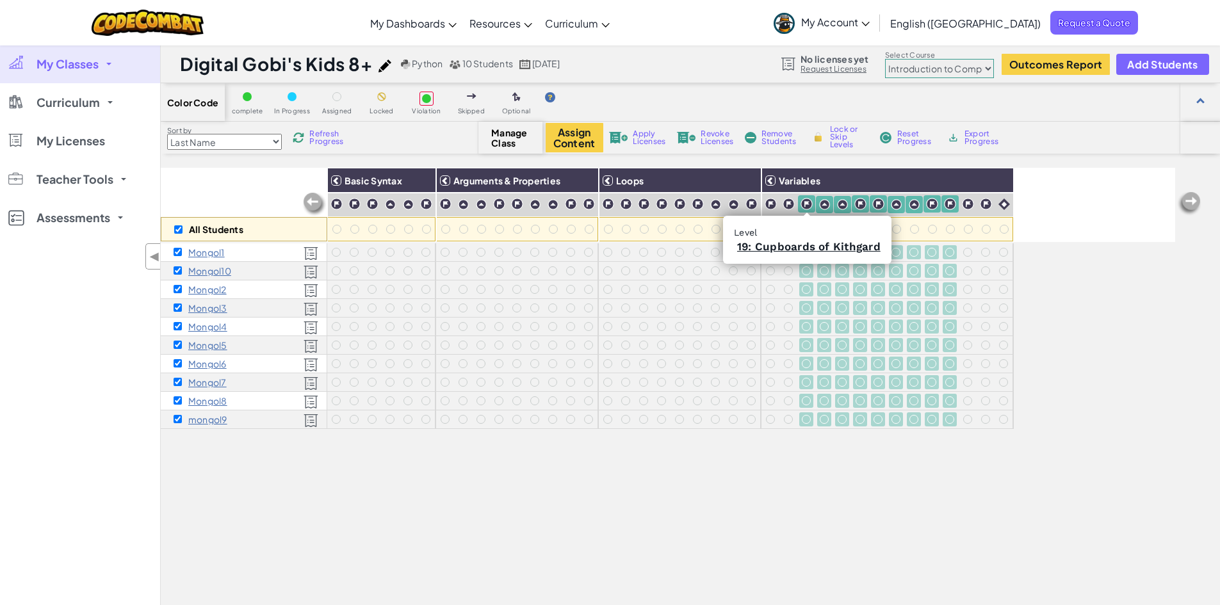
click at [803, 202] on img at bounding box center [806, 204] width 12 height 12
click at [825, 204] on img at bounding box center [824, 204] width 11 height 11
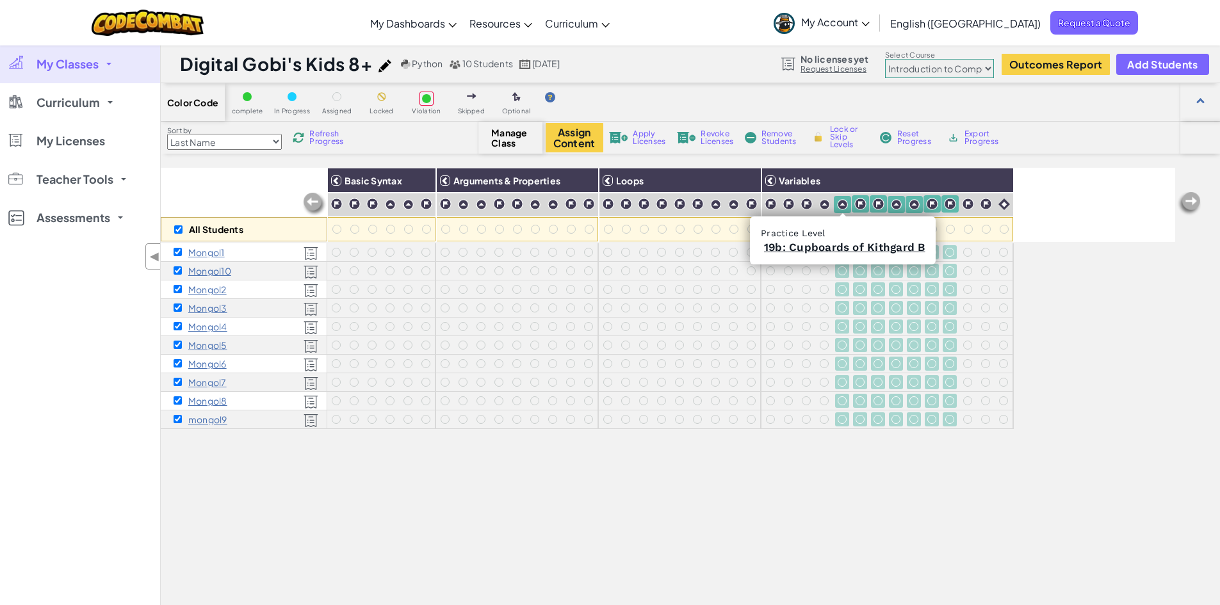
click at [840, 205] on img at bounding box center [842, 204] width 11 height 11
click at [859, 204] on img at bounding box center [860, 204] width 12 height 12
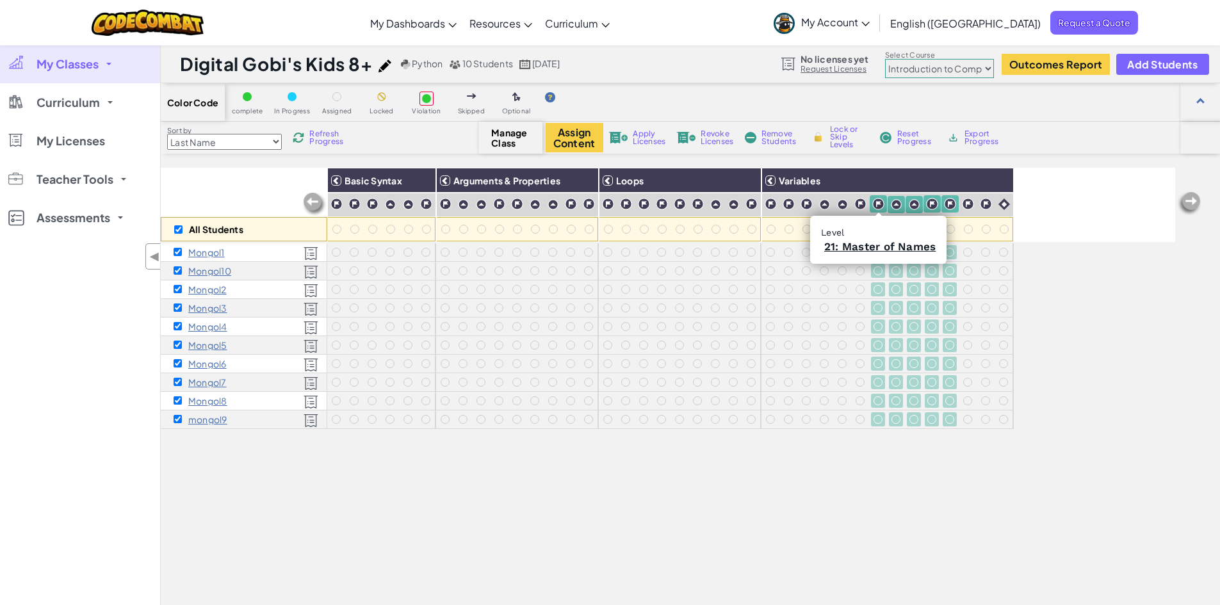
click at [882, 202] on img at bounding box center [878, 204] width 12 height 12
click at [893, 207] on img at bounding box center [896, 204] width 11 height 11
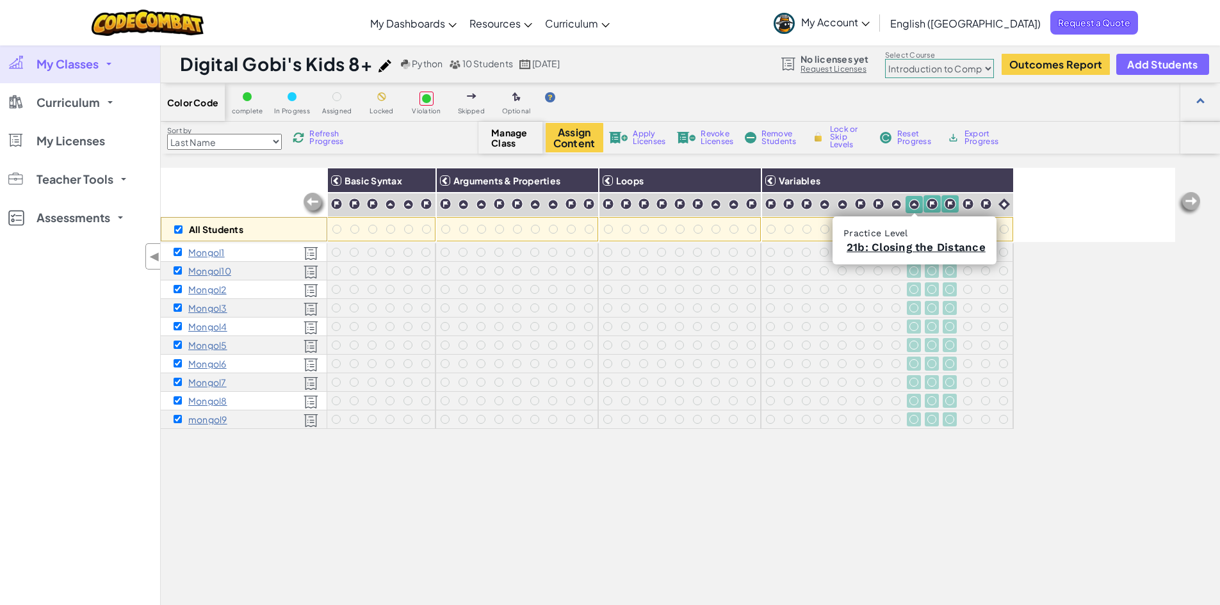
click at [917, 206] on img at bounding box center [914, 204] width 11 height 11
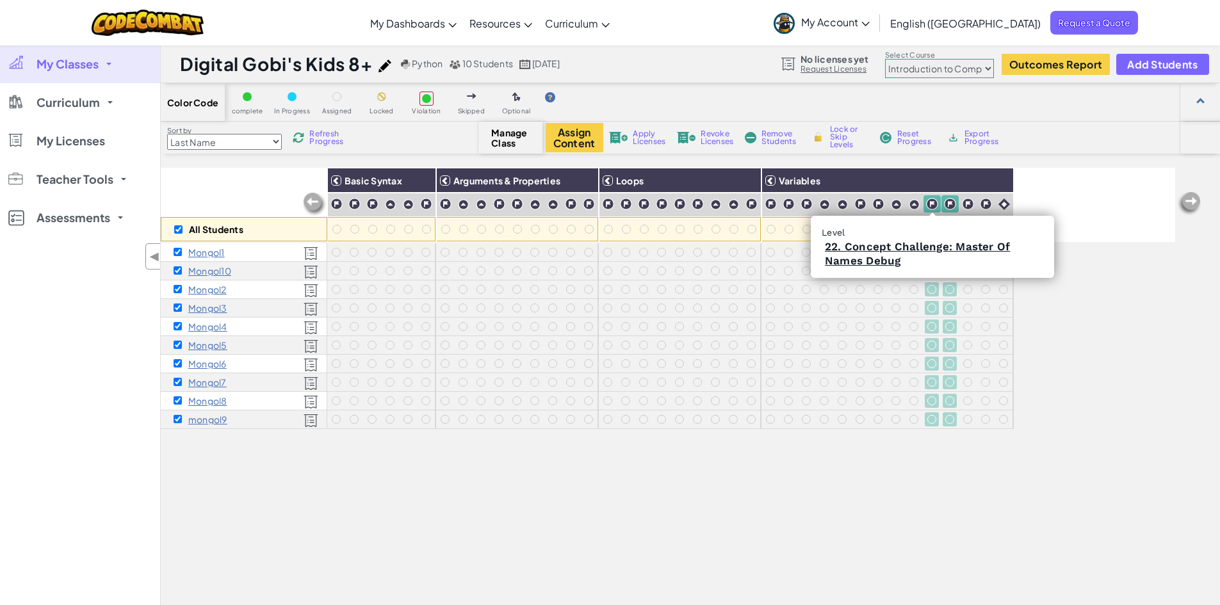
click at [932, 205] on img at bounding box center [932, 204] width 12 height 12
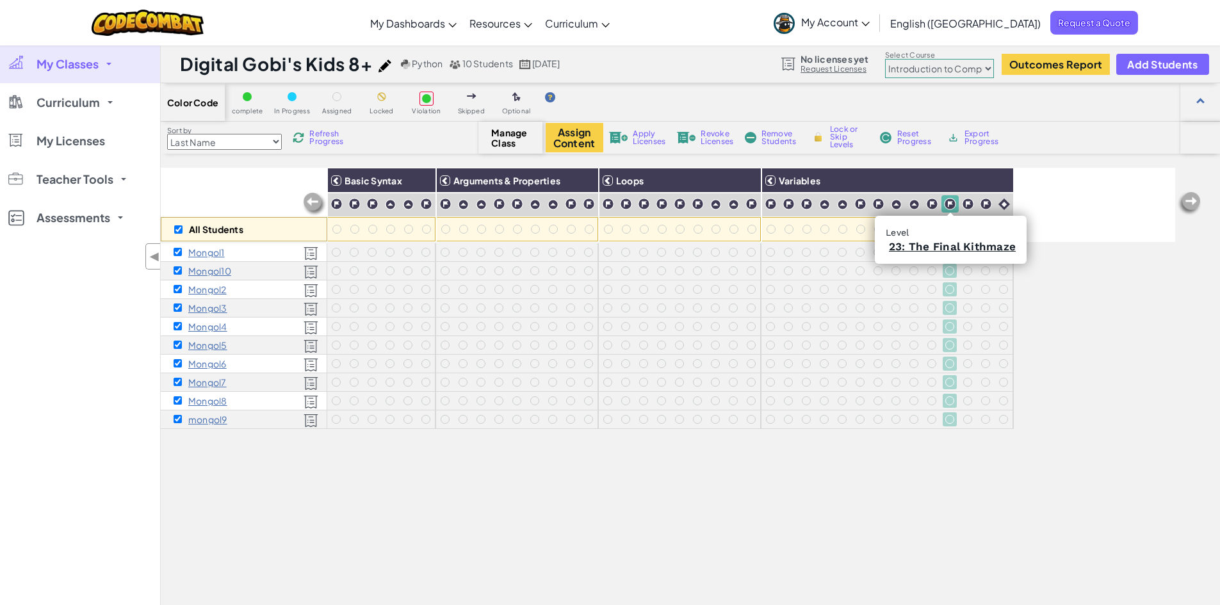
click at [950, 209] on img at bounding box center [950, 204] width 12 height 12
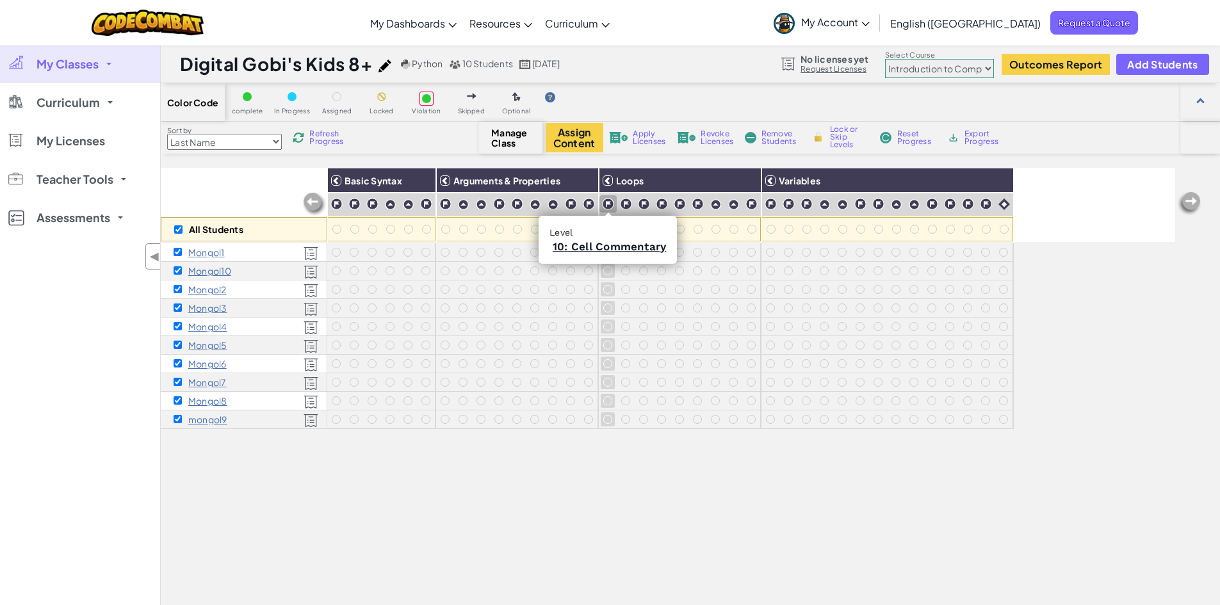
click at [611, 204] on img at bounding box center [608, 204] width 12 height 12
click at [626, 202] on img at bounding box center [626, 204] width 12 height 12
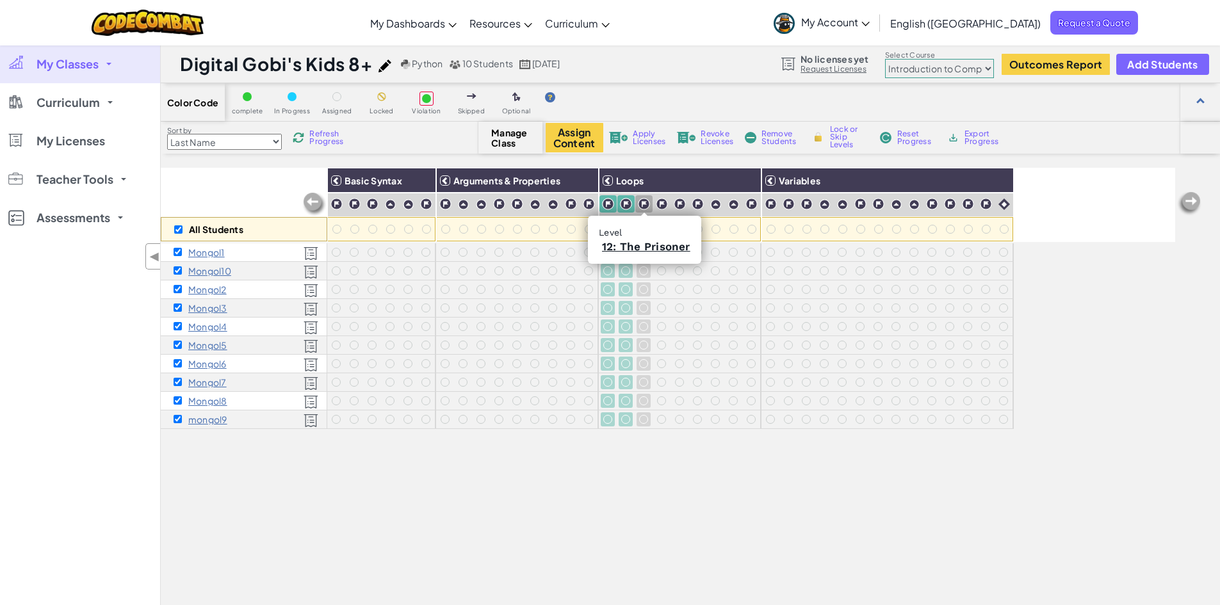
click at [645, 200] on img at bounding box center [644, 204] width 12 height 12
click at [658, 200] on img at bounding box center [662, 204] width 12 height 12
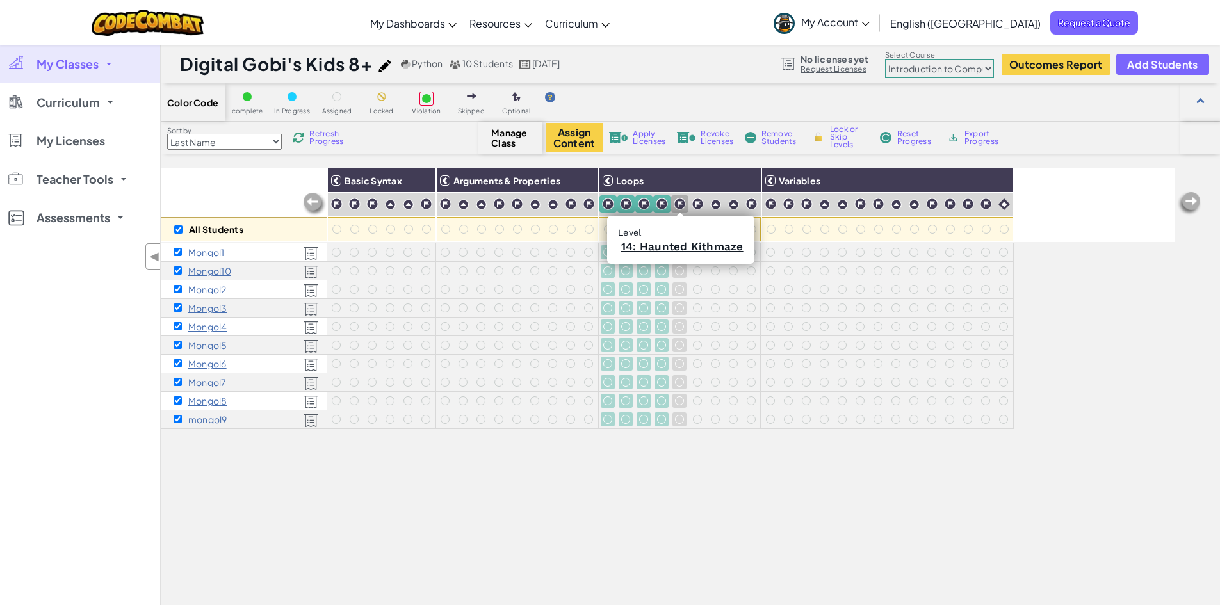
click at [681, 202] on img at bounding box center [680, 204] width 12 height 12
click at [700, 200] on img at bounding box center [697, 204] width 12 height 12
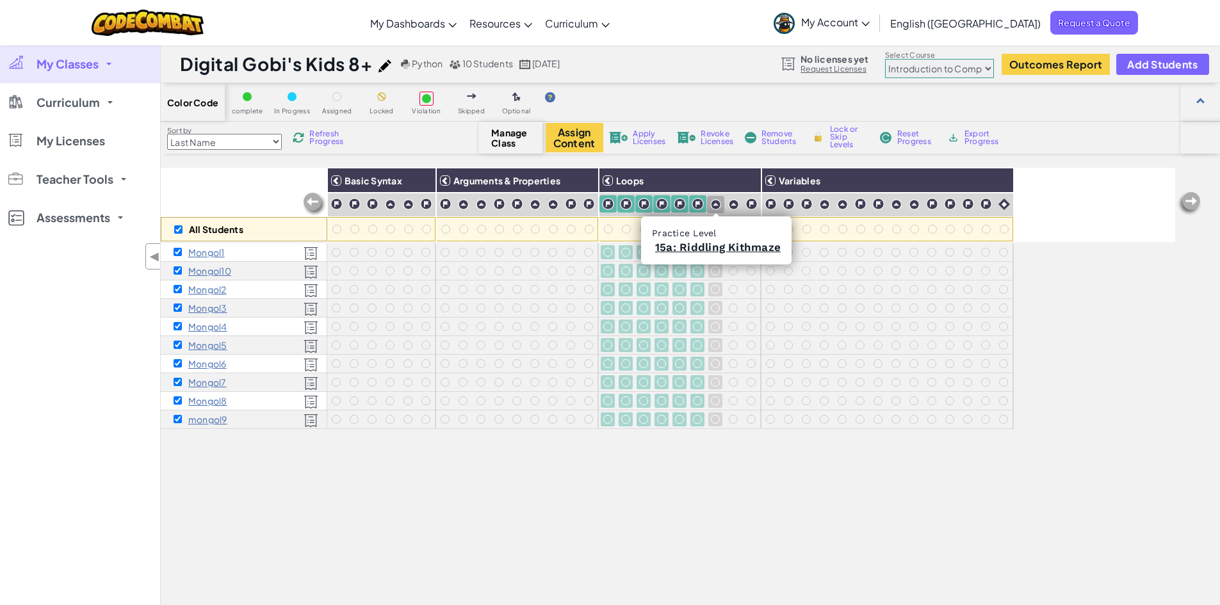
click at [723, 204] on div at bounding box center [715, 204] width 17 height 17
click at [731, 203] on img at bounding box center [733, 204] width 11 height 11
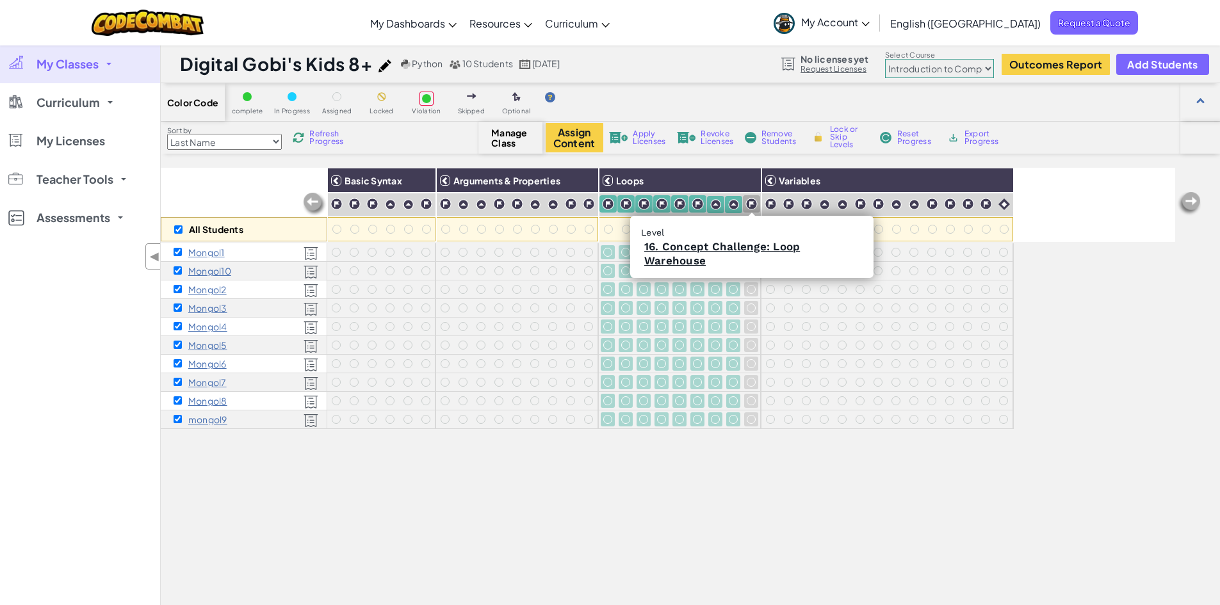
click at [747, 201] on img at bounding box center [751, 204] width 12 height 12
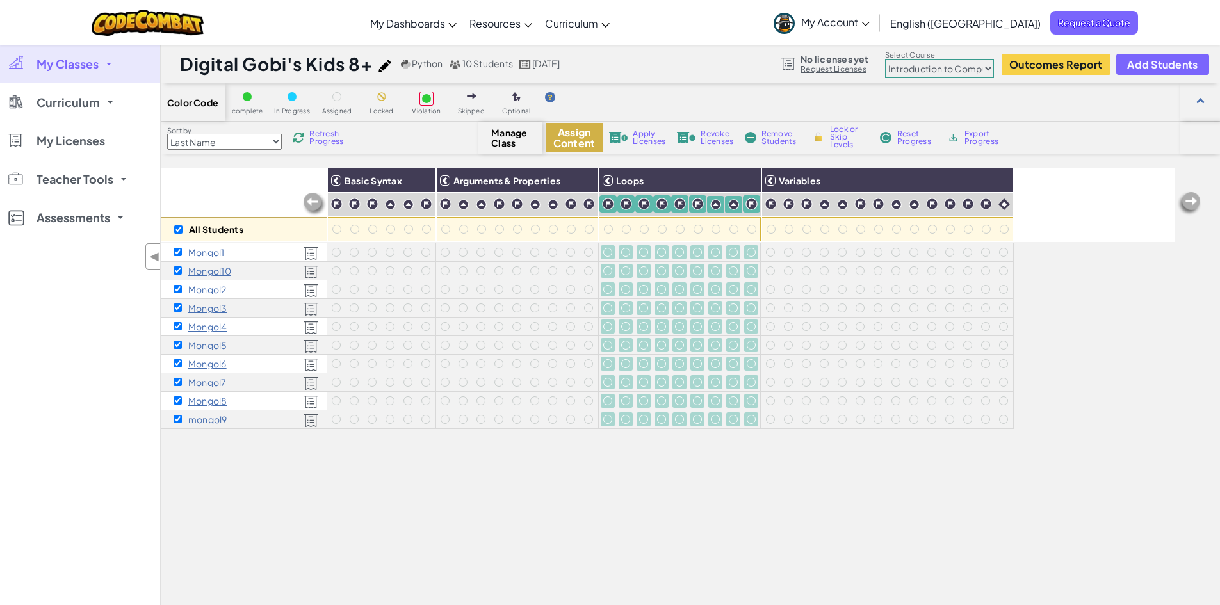
click at [575, 140] on button "Assign Content" at bounding box center [575, 137] width 58 height 29
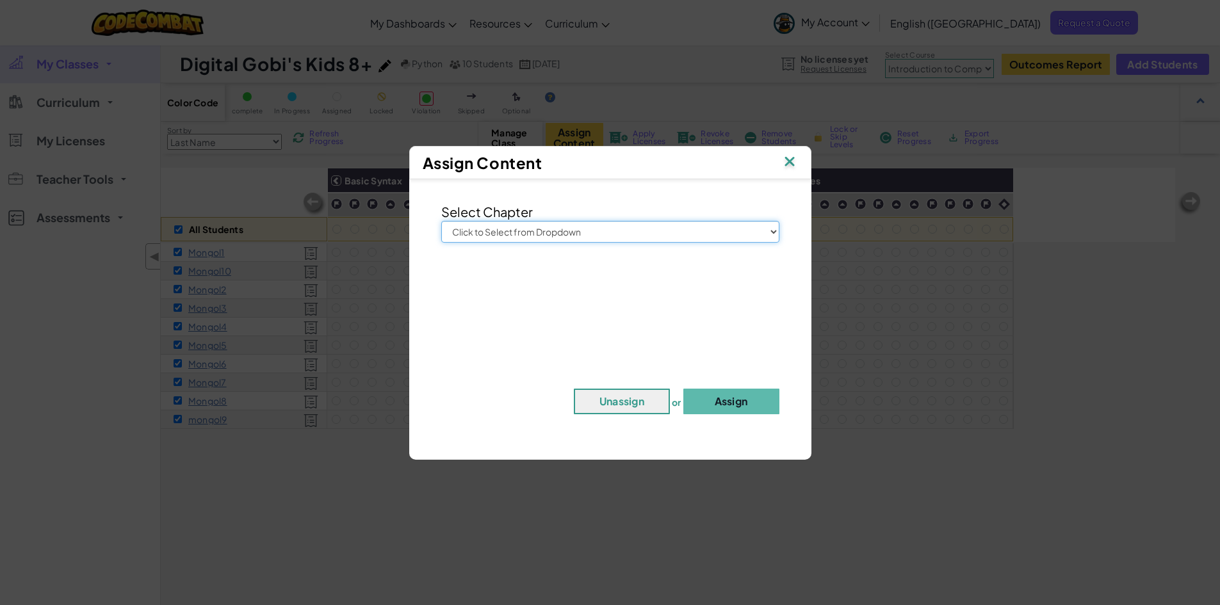
click at [626, 232] on select "Click to Select from Dropdown Junior Introduction to Computer Science Game Deve…" at bounding box center [610, 232] width 338 height 22
select select "Game Development 1"
click at [441, 221] on select "Click to Select from Dropdown Junior Introduction to Computer Science Game Deve…" at bounding box center [610, 232] width 338 height 22
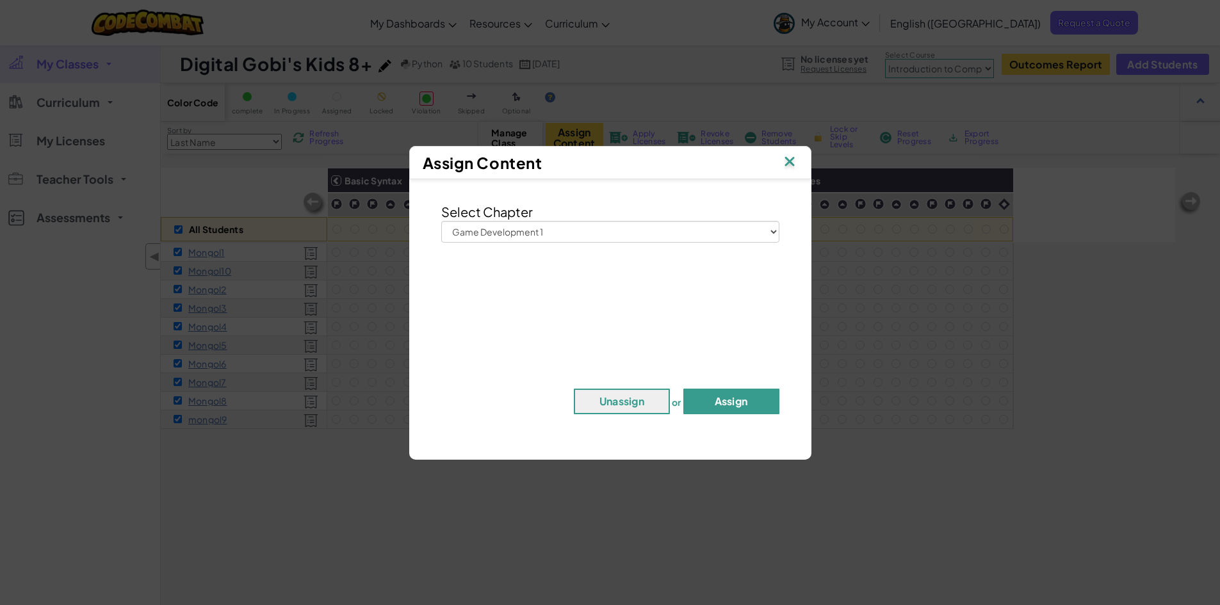
click at [729, 403] on button "Assign" at bounding box center [731, 402] width 96 height 26
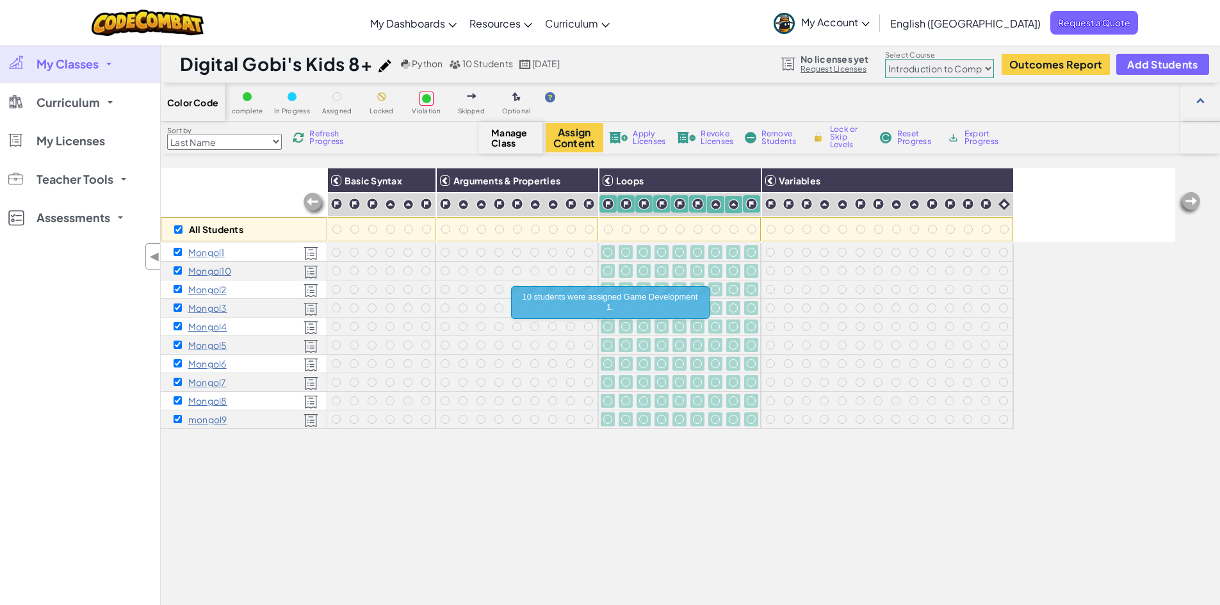
click at [796, 483] on div "All Students Basic Syntax Arguments & Properties Loops Variables Mongol1 Mongol…" at bounding box center [668, 438] width 1014 height 541
click at [763, 497] on div "All Students Basic Syntax Arguments & Properties Loops Variables Mongol1 Mongol…" at bounding box center [668, 438] width 1014 height 541
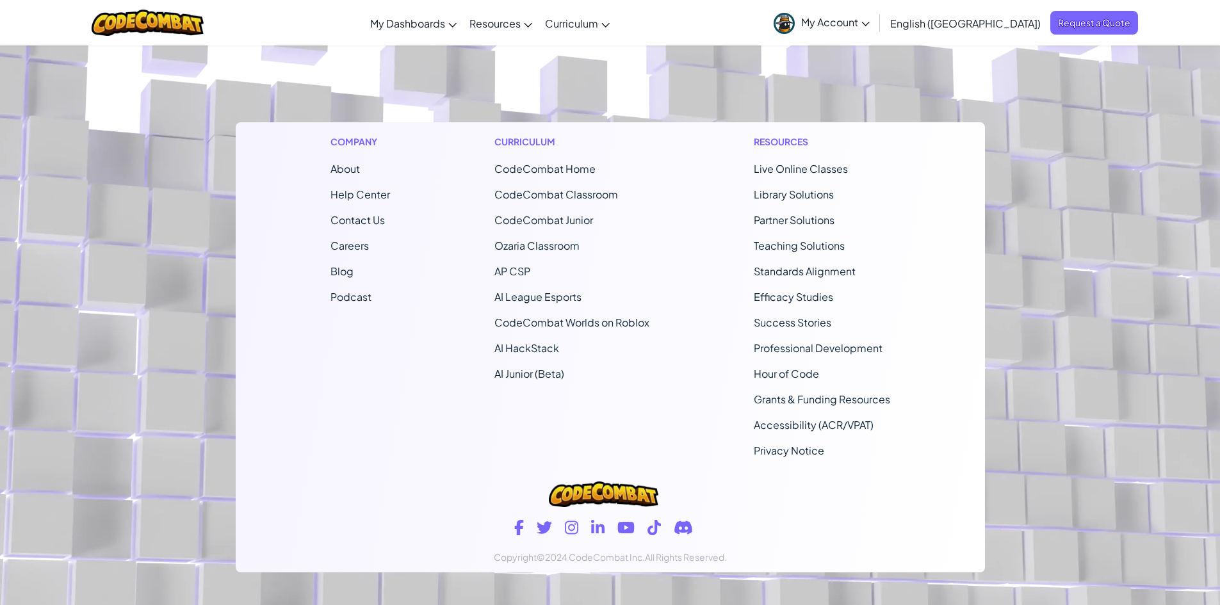
scroll to position [811, 0]
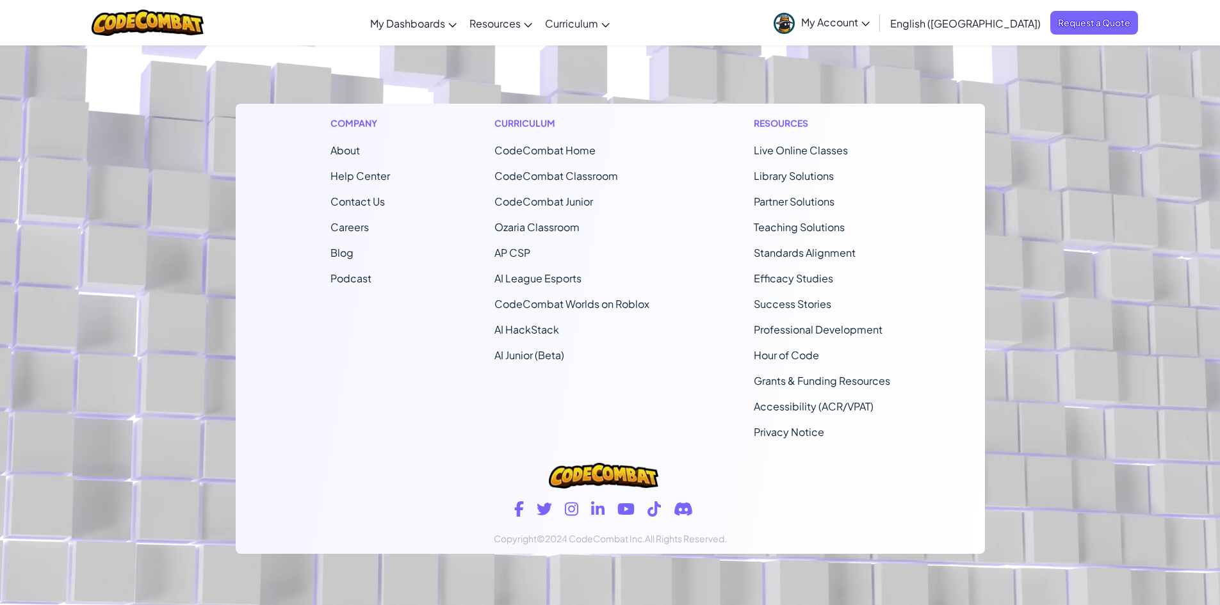
click at [31, 438] on footer "Company About Help Center Contact Us Careers Blog Podcast Curriculum CodeCombat…" at bounding box center [610, 258] width 1220 height 693
click at [280, 336] on div "Company About Help Center Contact Us Careers Blog Podcast Curriculum CodeCombat…" at bounding box center [610, 277] width 749 height 346
click at [481, 47] on link "CodeCombat Teacher Dashboard" at bounding box center [459, 53] width 191 height 19
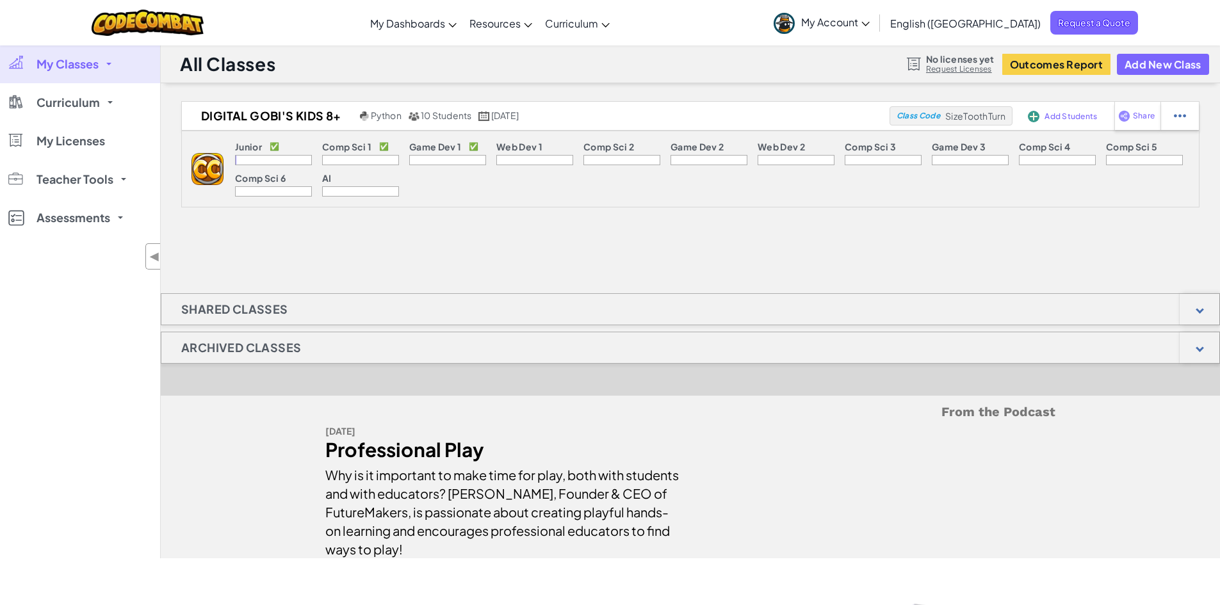
click at [93, 67] on span "My Classes" at bounding box center [67, 64] width 62 height 12
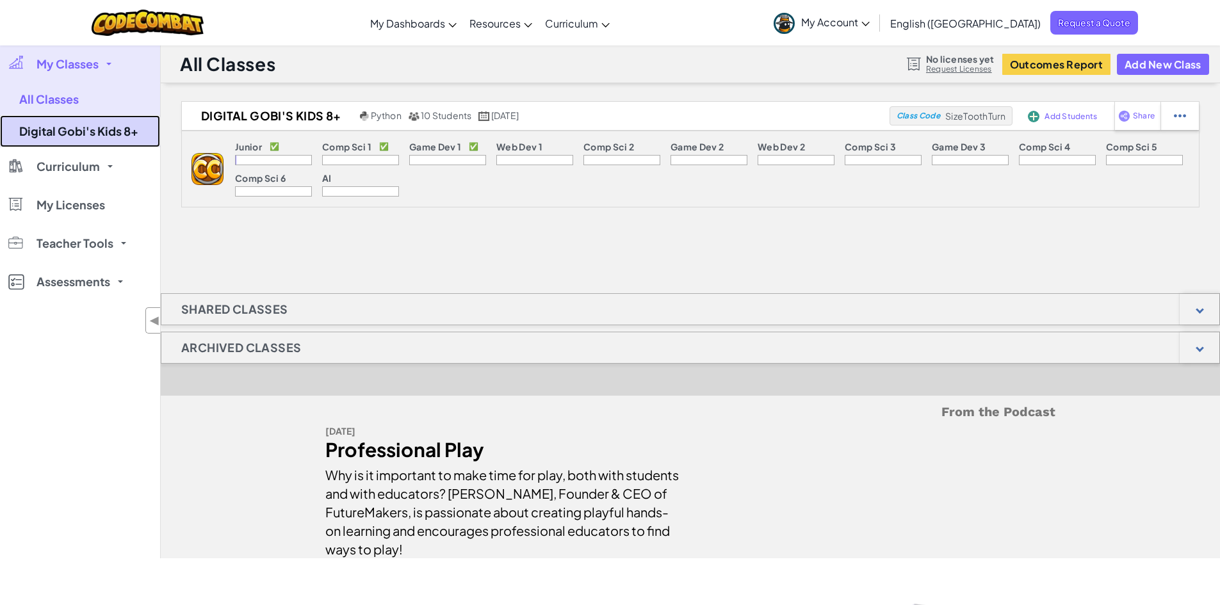
click at [95, 133] on link "Digital Gobi's Kids 8+" at bounding box center [80, 131] width 160 height 32
select select "560f1a9f22961295f9427742"
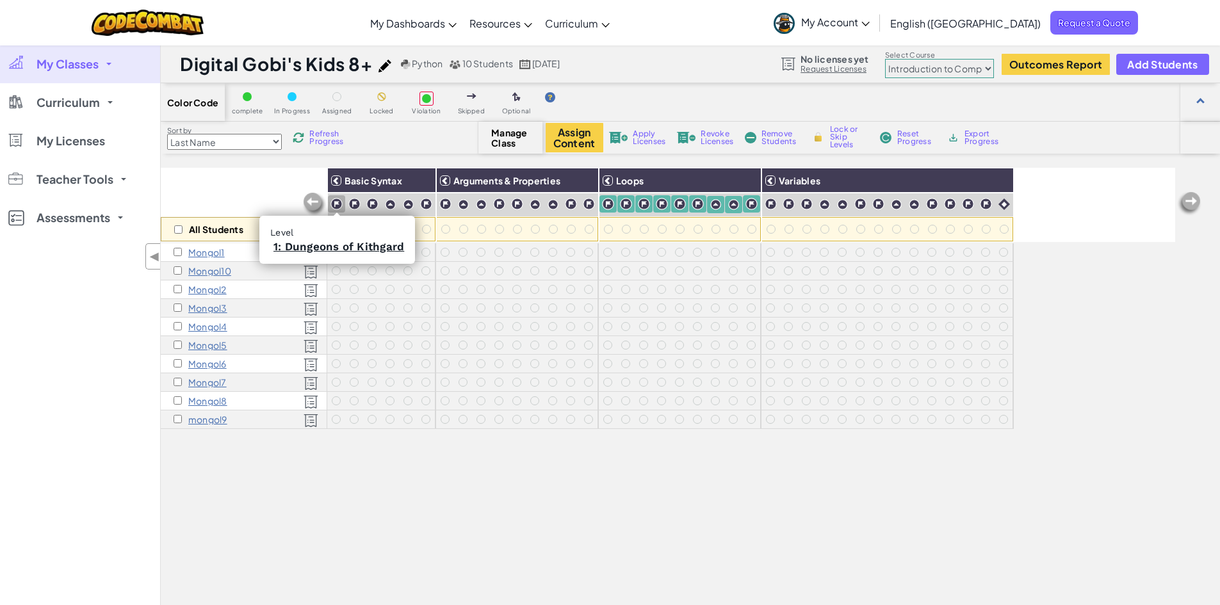
click at [340, 201] on img at bounding box center [336, 204] width 12 height 12
click at [354, 204] on img at bounding box center [354, 204] width 12 height 12
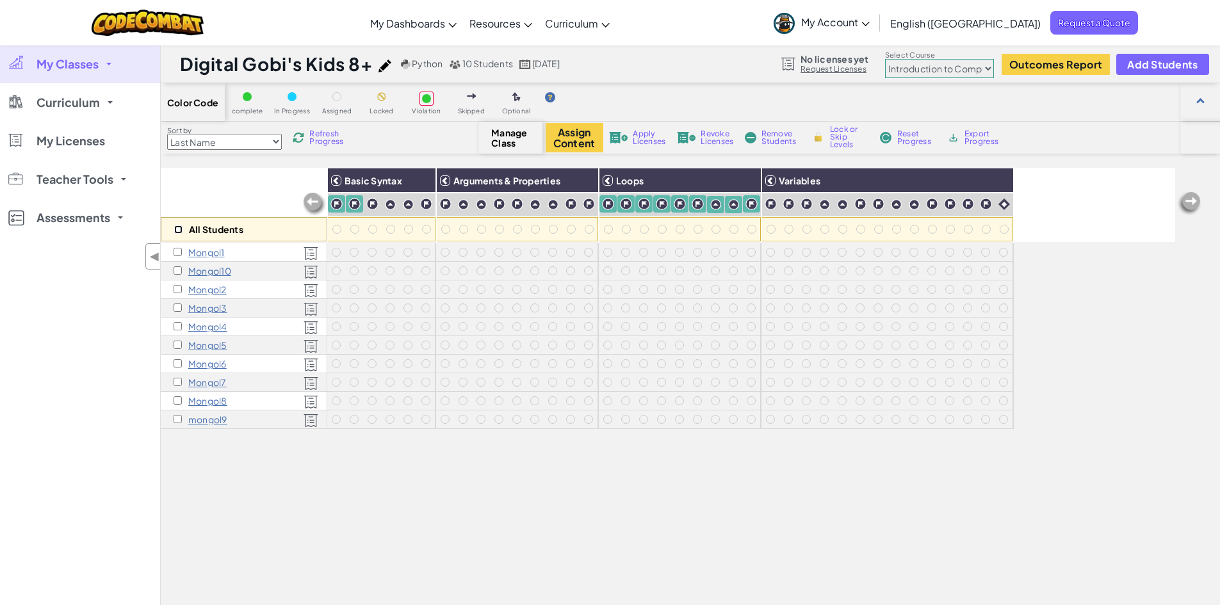
click at [179, 227] on input "checkbox" at bounding box center [178, 229] width 8 height 8
checkbox input "true"
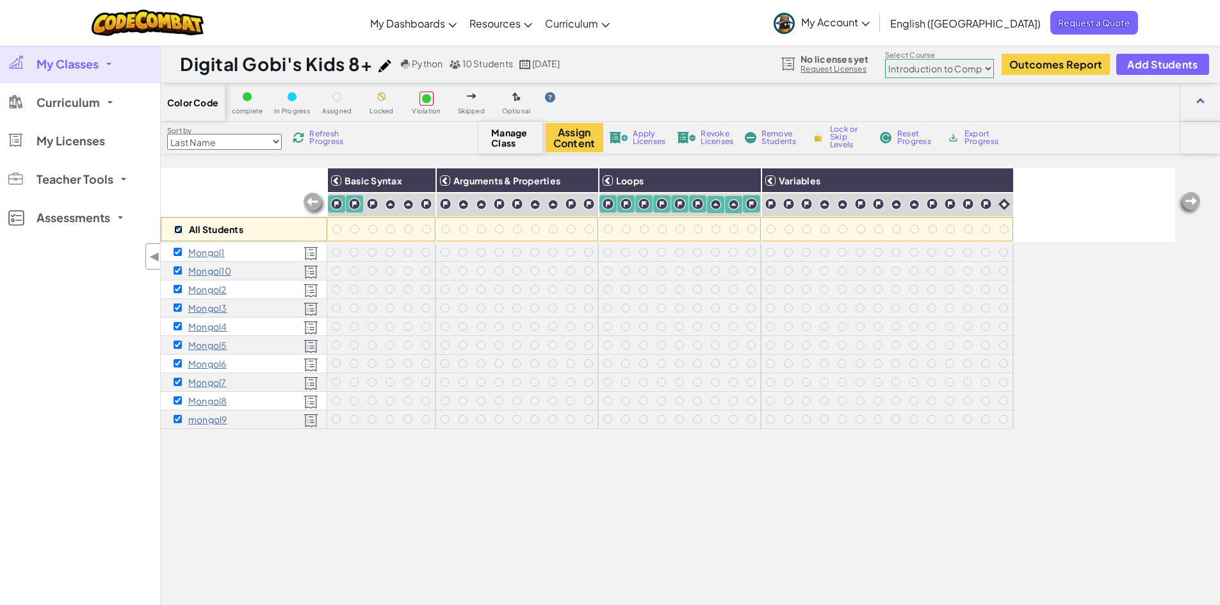
checkbox input "true"
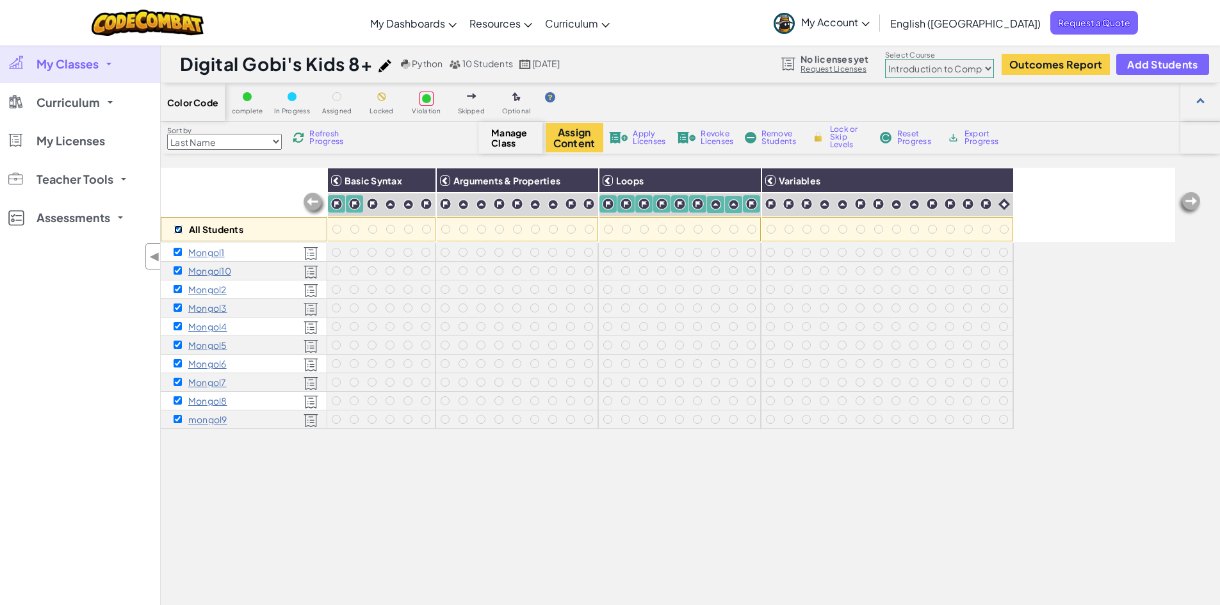
checkbox input "true"
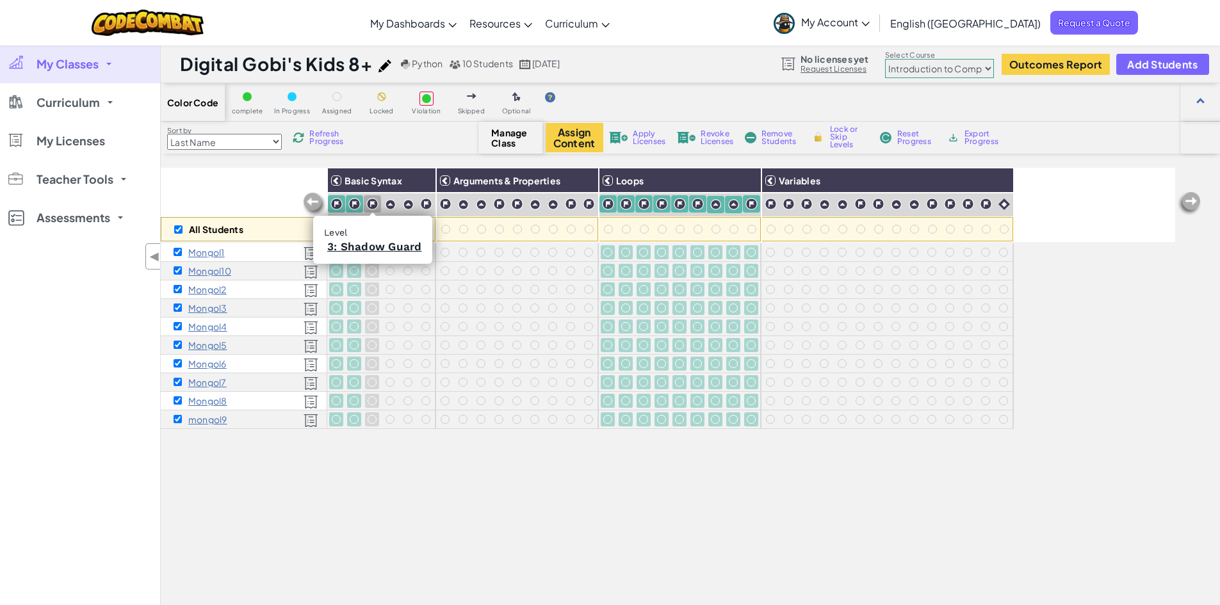
click at [375, 204] on img at bounding box center [372, 204] width 12 height 12
click at [392, 201] on img at bounding box center [390, 204] width 11 height 11
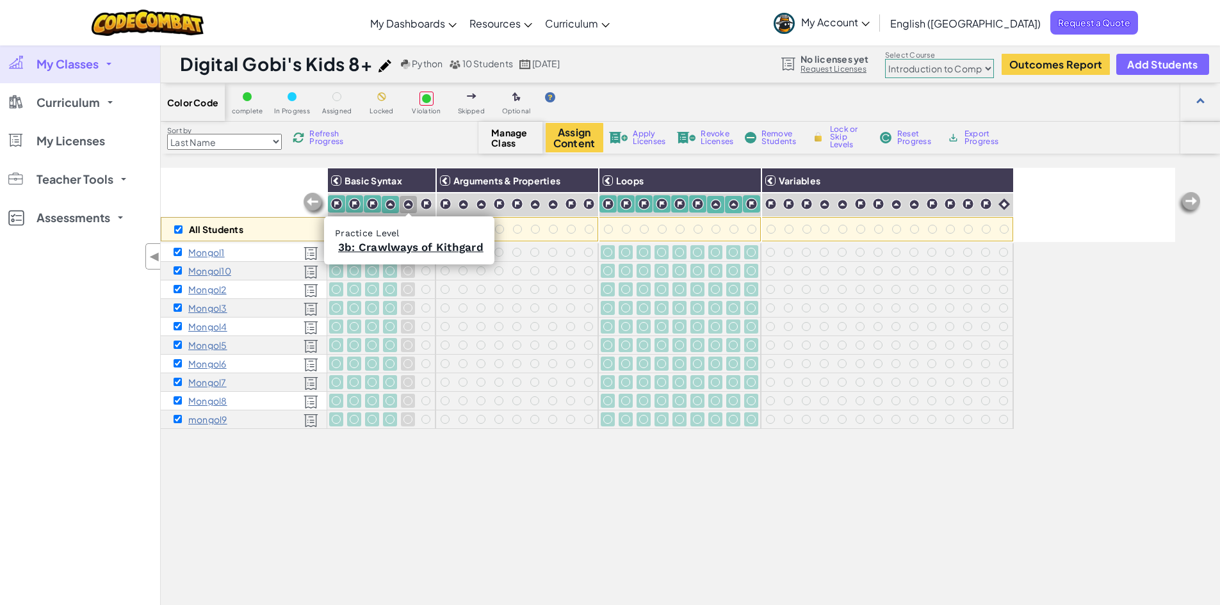
click at [410, 201] on img at bounding box center [408, 204] width 11 height 11
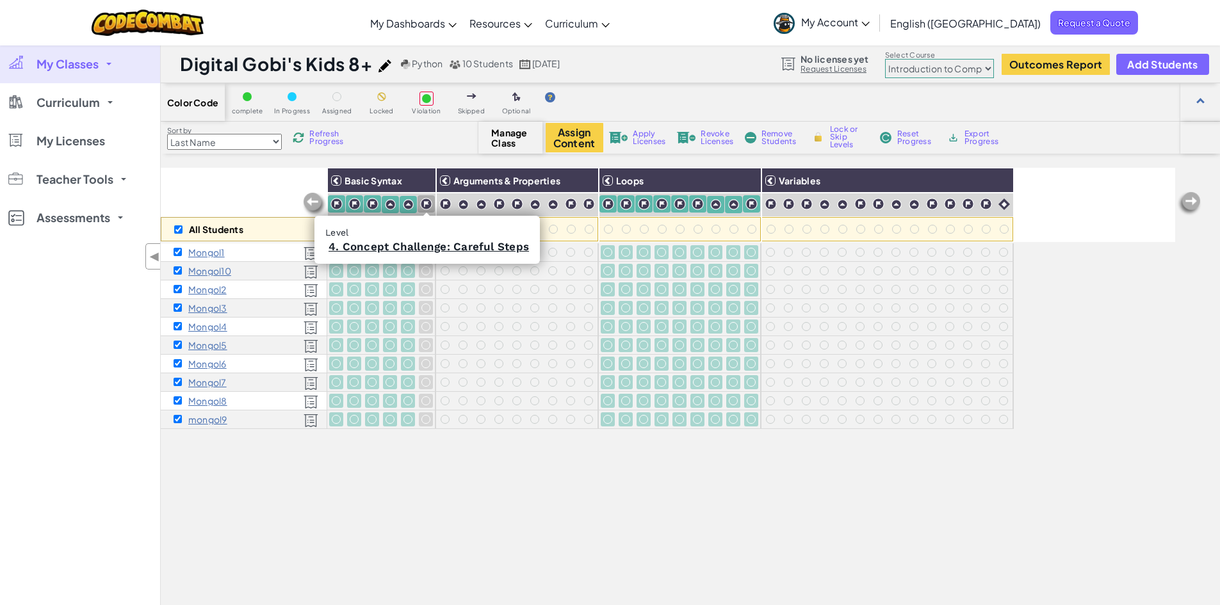
click at [423, 201] on img at bounding box center [426, 204] width 12 height 12
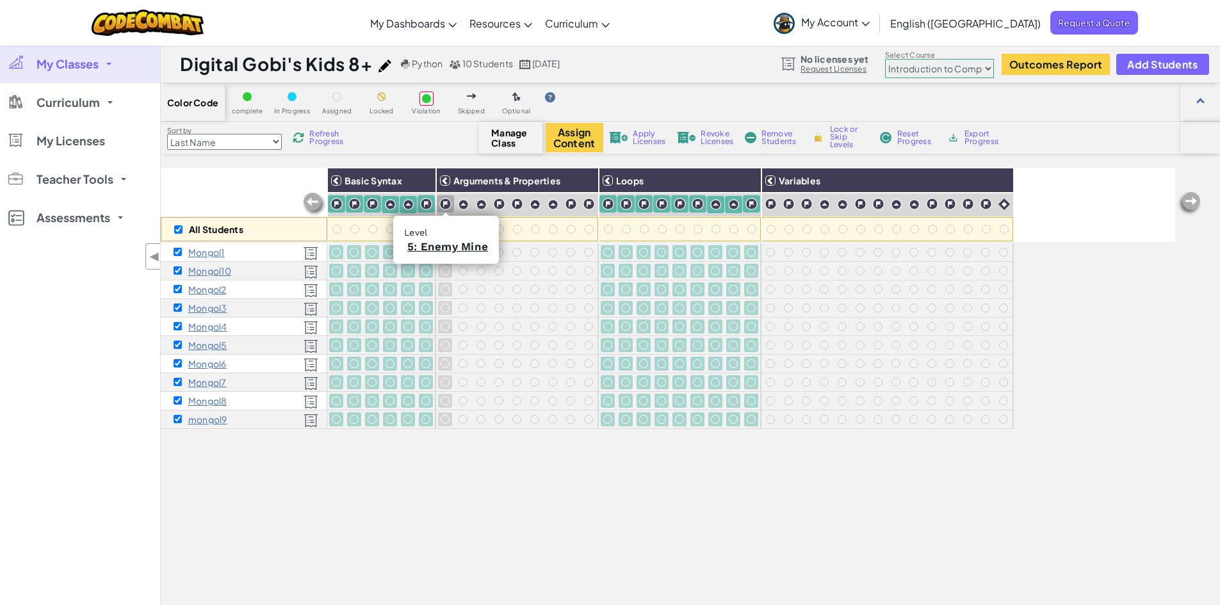
click at [447, 204] on img at bounding box center [445, 204] width 12 height 12
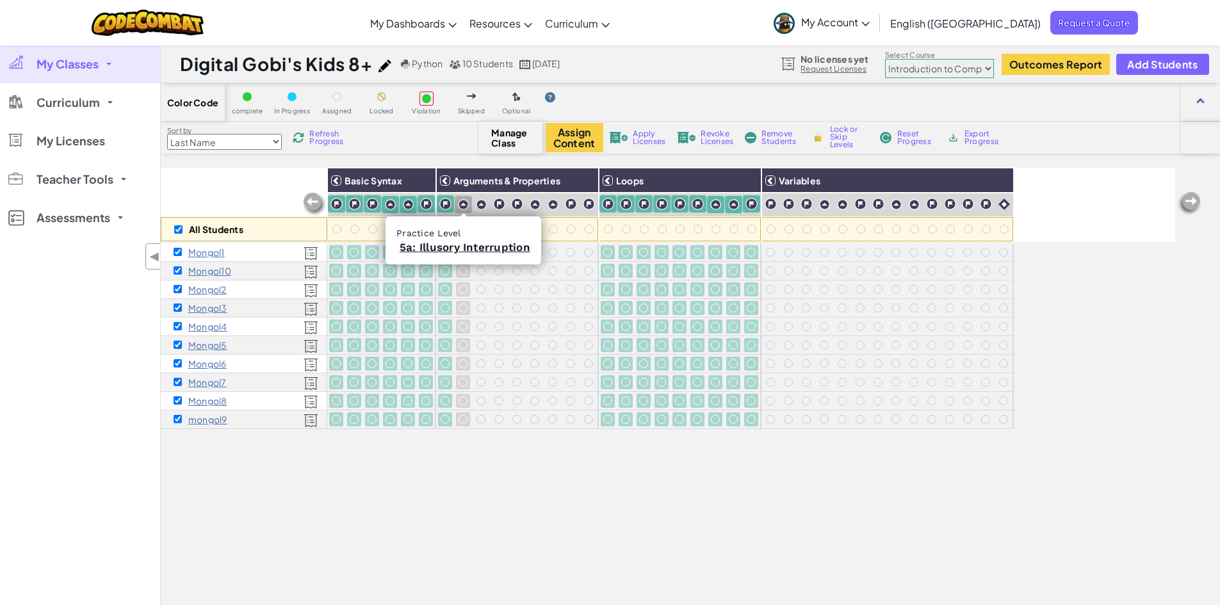
click at [462, 202] on img at bounding box center [463, 204] width 11 height 11
click at [477, 204] on img at bounding box center [481, 204] width 11 height 11
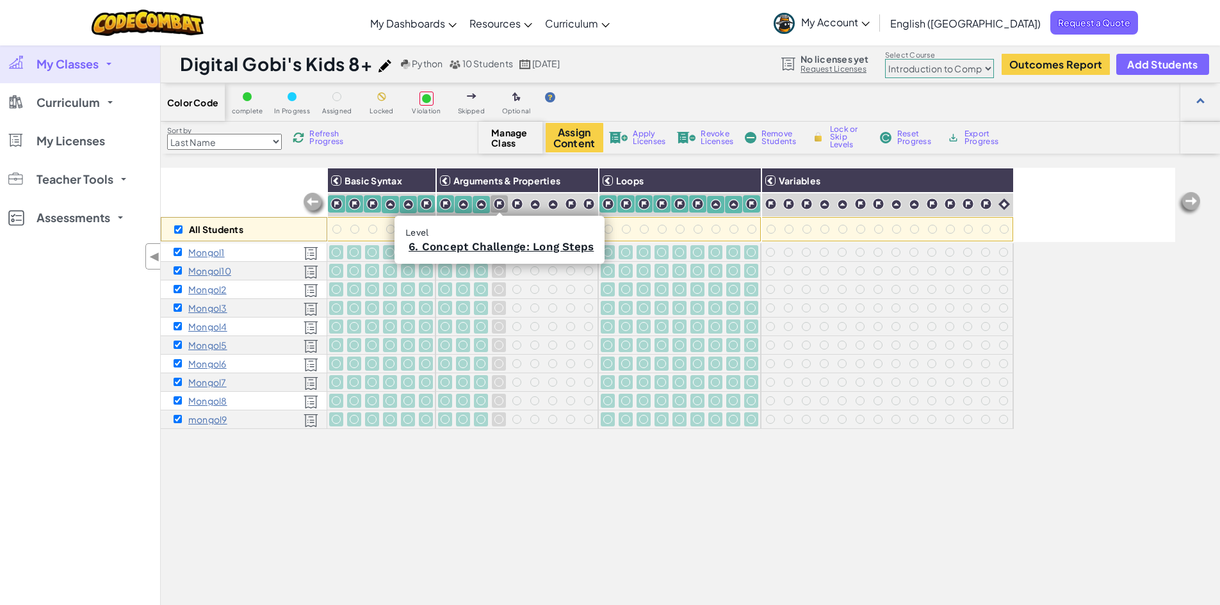
click at [497, 204] on img at bounding box center [499, 204] width 12 height 12
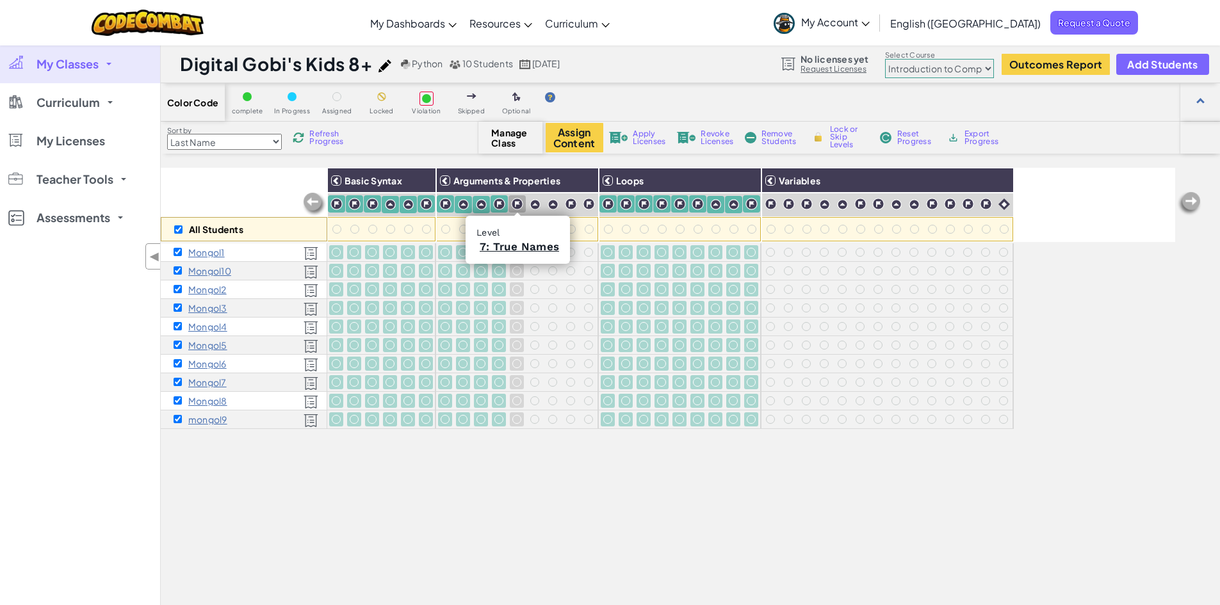
click at [512, 202] on img at bounding box center [517, 204] width 12 height 12
click at [533, 203] on img at bounding box center [534, 204] width 11 height 11
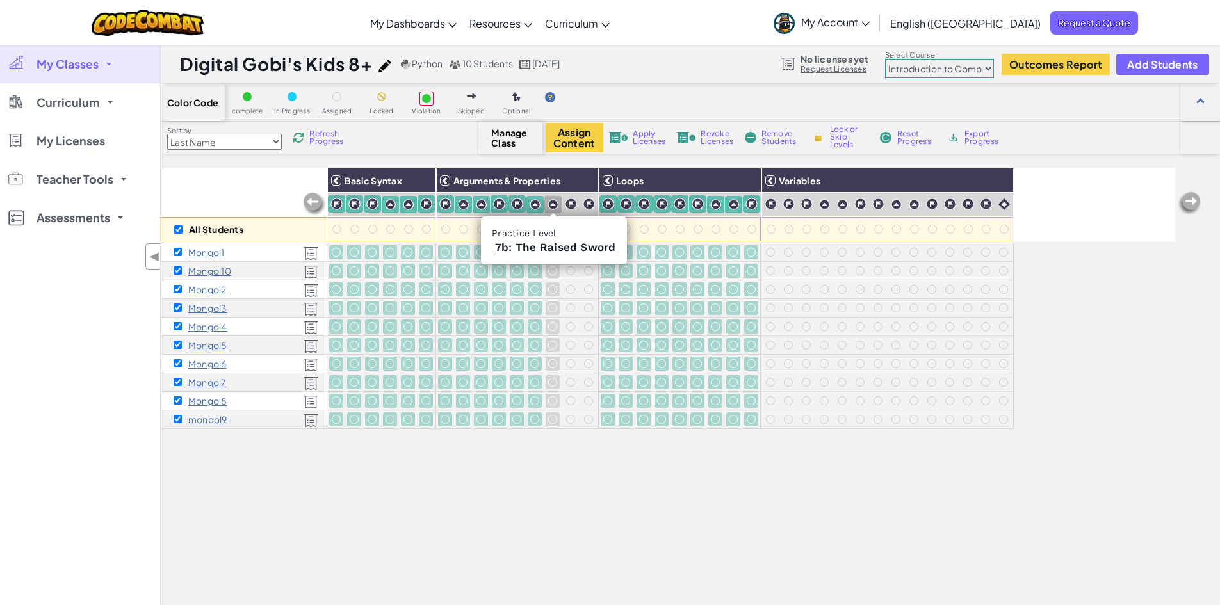
click at [547, 203] on img at bounding box center [552, 204] width 11 height 11
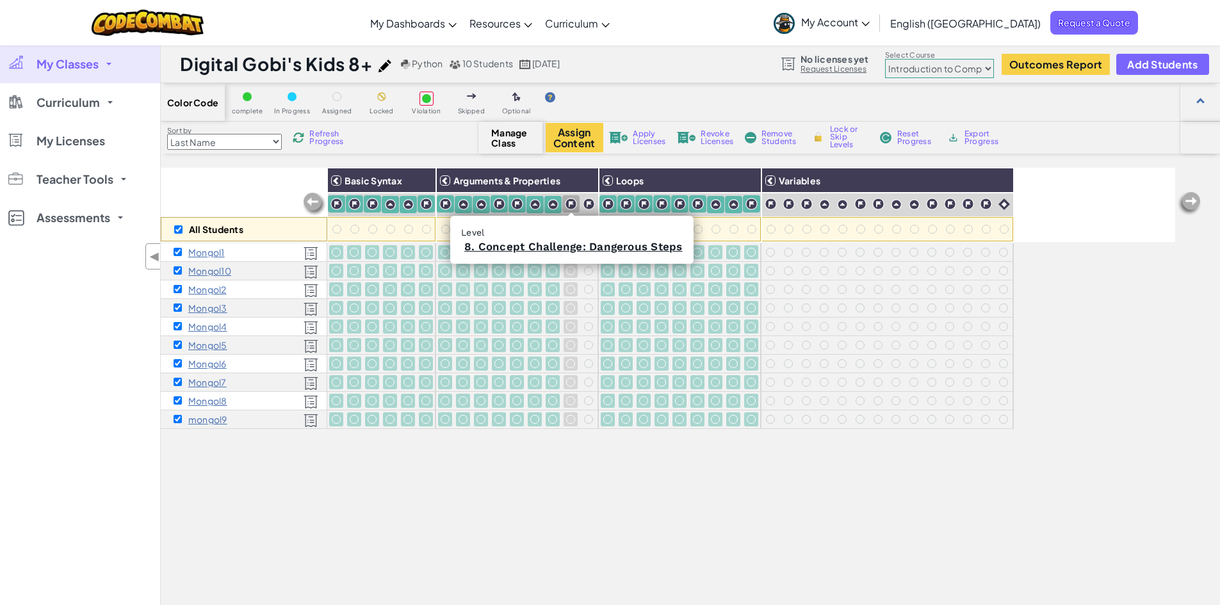
click at [572, 202] on img at bounding box center [571, 204] width 12 height 12
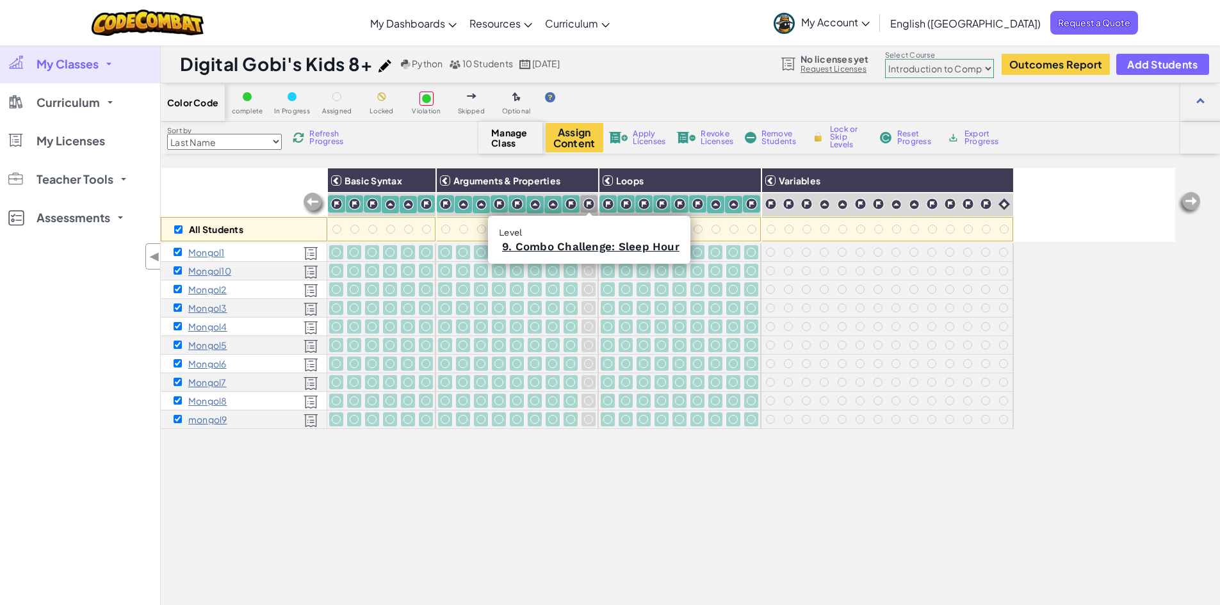
click at [585, 202] on img at bounding box center [589, 204] width 12 height 12
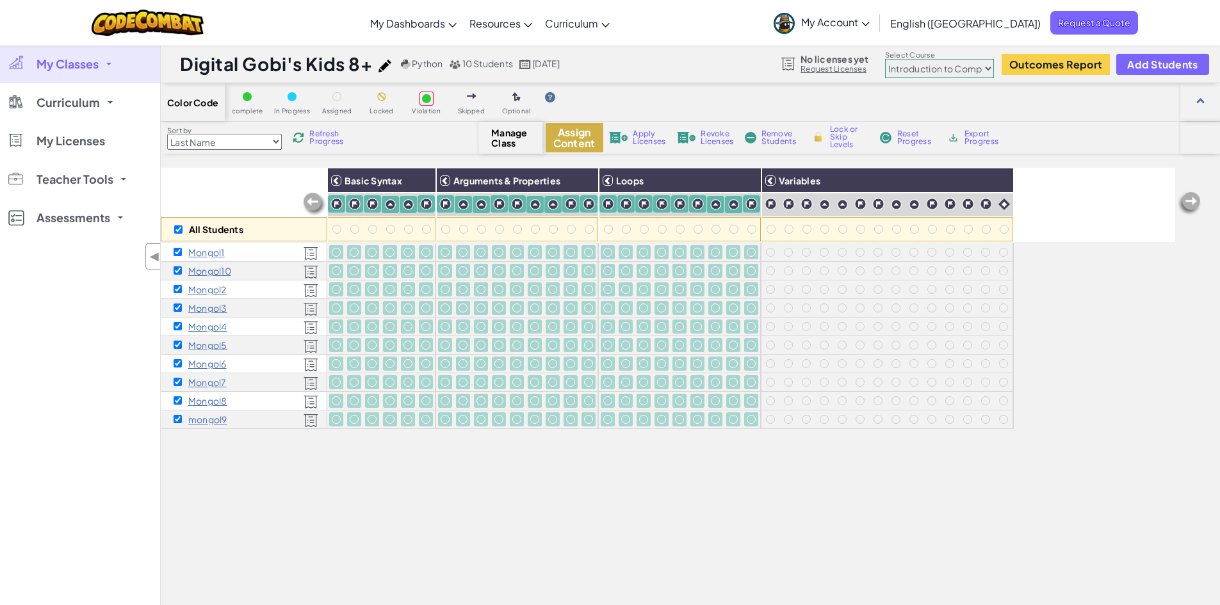
click at [594, 142] on button "Assign Content" at bounding box center [575, 137] width 58 height 29
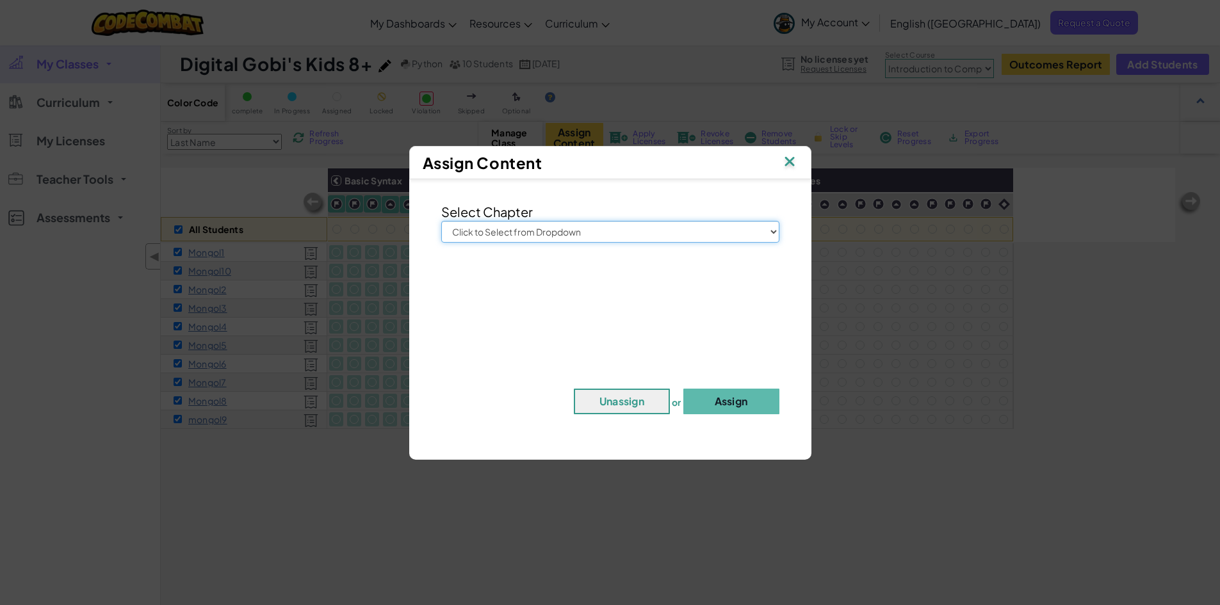
click at [631, 235] on select "Click to Select from Dropdown Junior Introduction to Computer Science Game Deve…" at bounding box center [610, 232] width 338 height 22
select select "Junior"
click at [441, 221] on select "Click to Select from Dropdown Junior Introduction to Computer Science Game Deve…" at bounding box center [610, 232] width 338 height 22
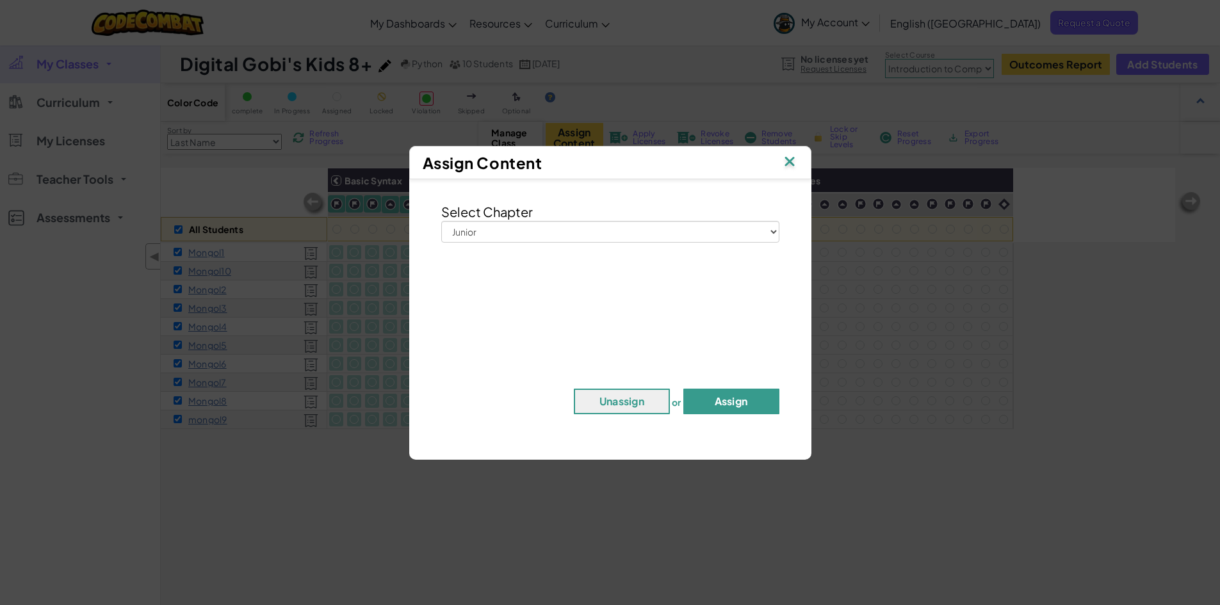
click at [734, 404] on button "Assign" at bounding box center [731, 402] width 96 height 26
